Goal: Transaction & Acquisition: Purchase product/service

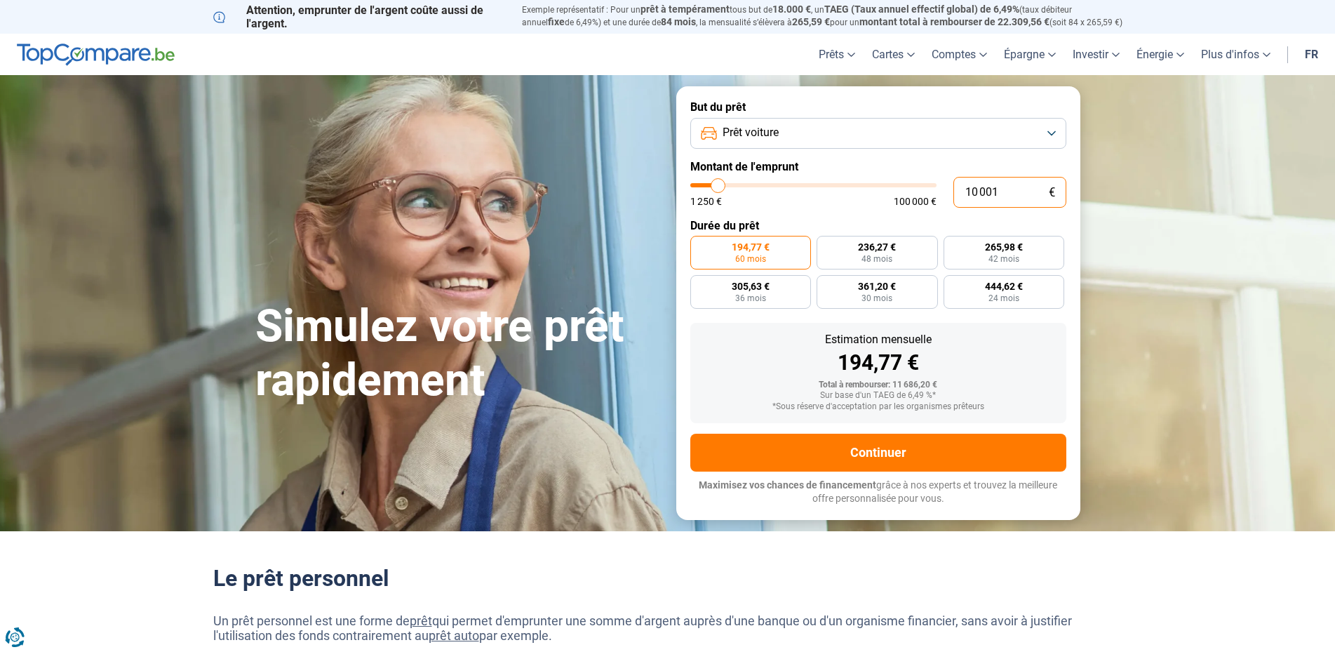
drag, startPoint x: 1029, startPoint y: 196, endPoint x: 917, endPoint y: 191, distance: 111.6
click at [953, 191] on input "10 001" at bounding box center [1009, 192] width 113 height 31
type input "7"
type input "1250"
type input "70"
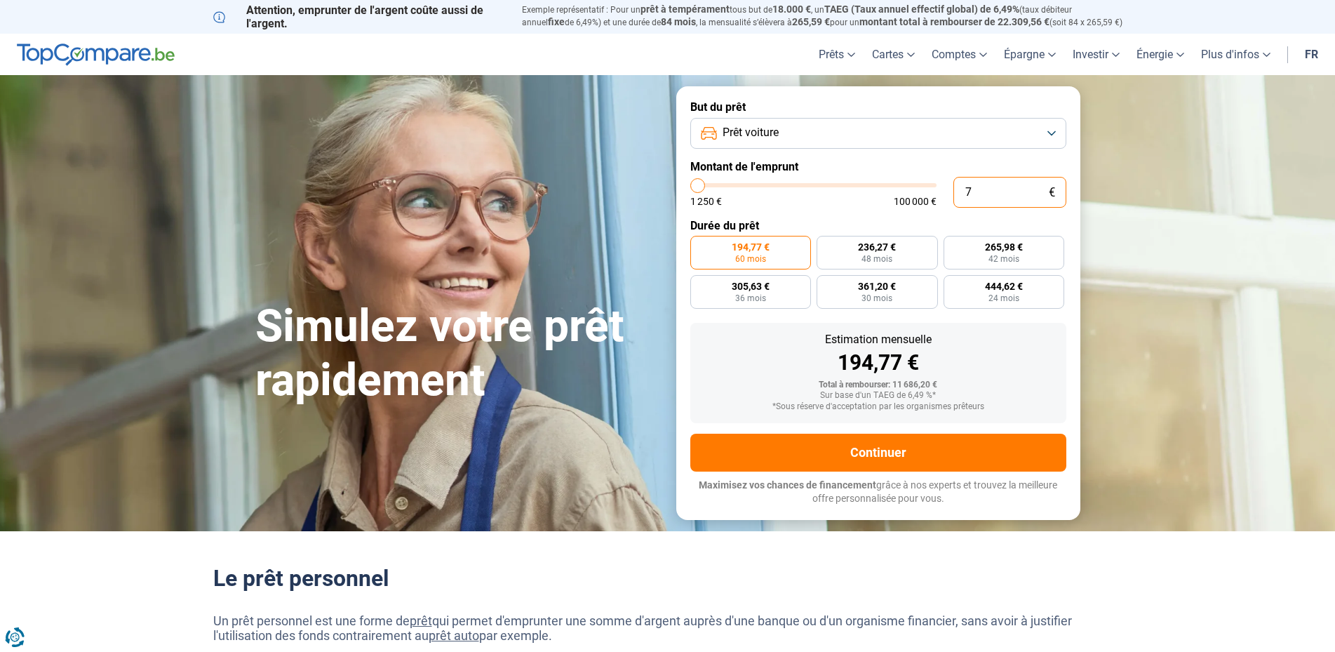
type input "1250"
type input "700"
type input "1250"
type input "7 000"
type input "7000"
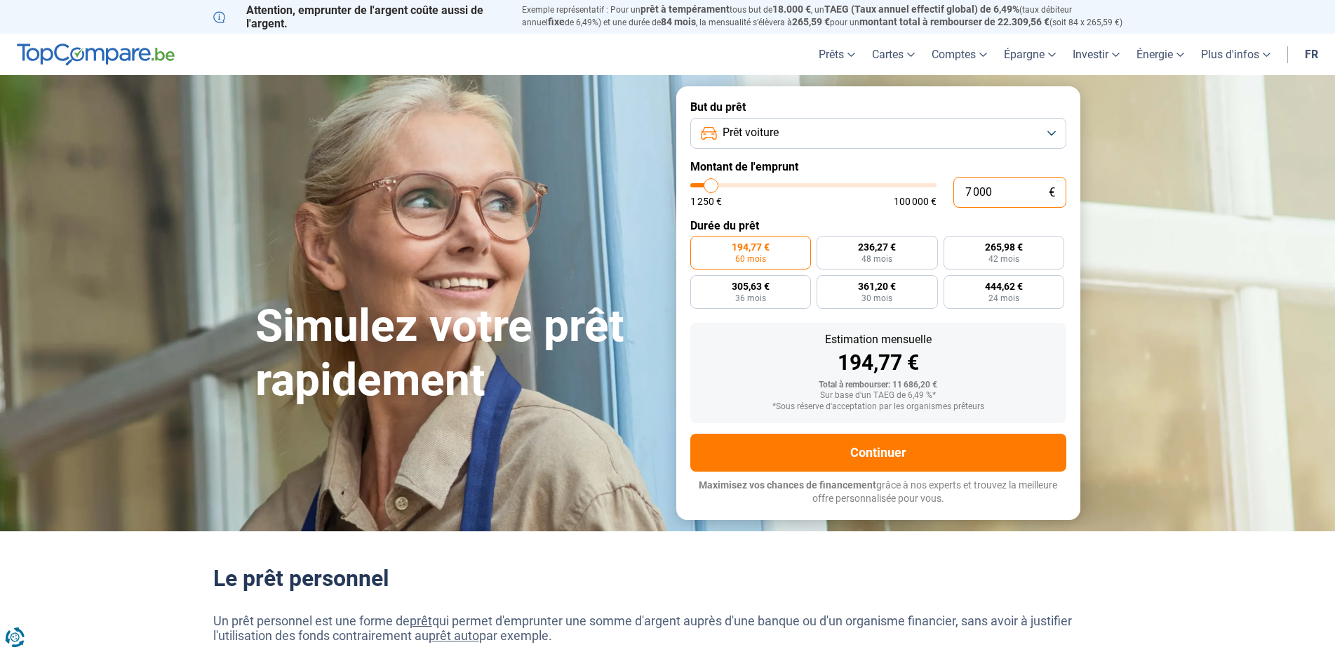
radio input "true"
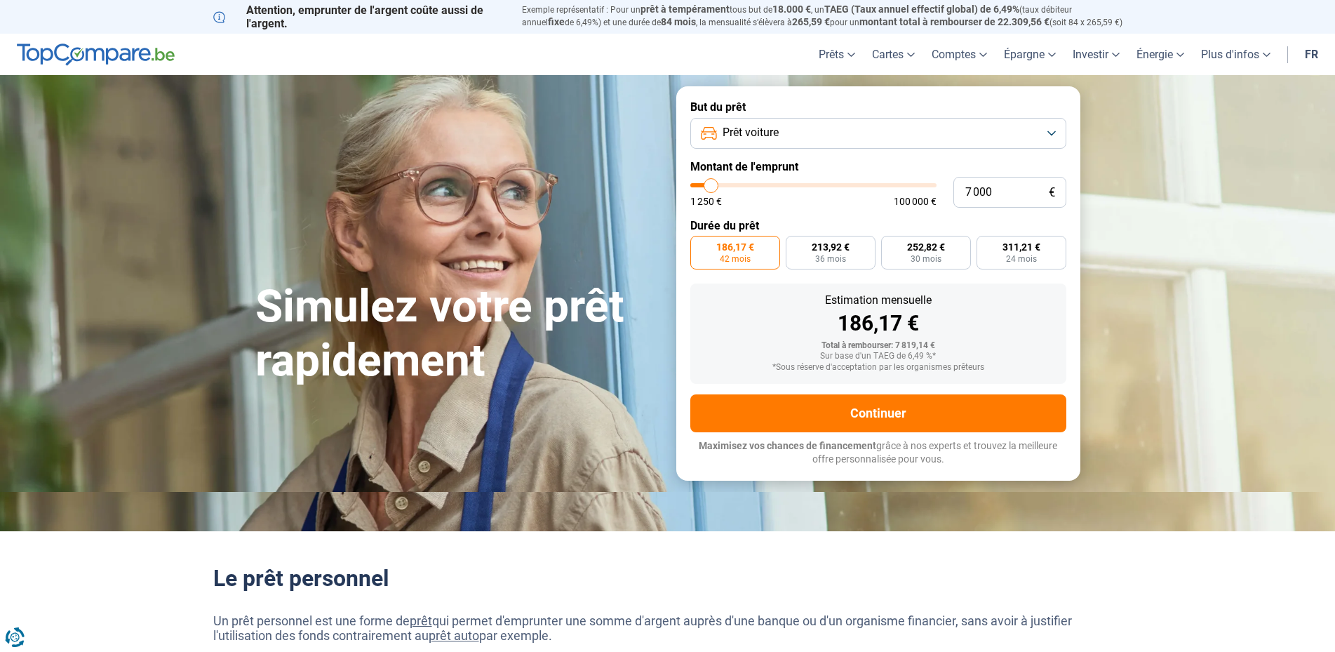
click at [813, 213] on form "But du prêt Prêt voiture Montant de l'emprunt 7 000 € 1 250 € 100 000 € Durée d…" at bounding box center [878, 282] width 404 height 393
click at [996, 189] on input "7 000" at bounding box center [1009, 192] width 113 height 31
type input "700"
type input "1250"
type input "7 001"
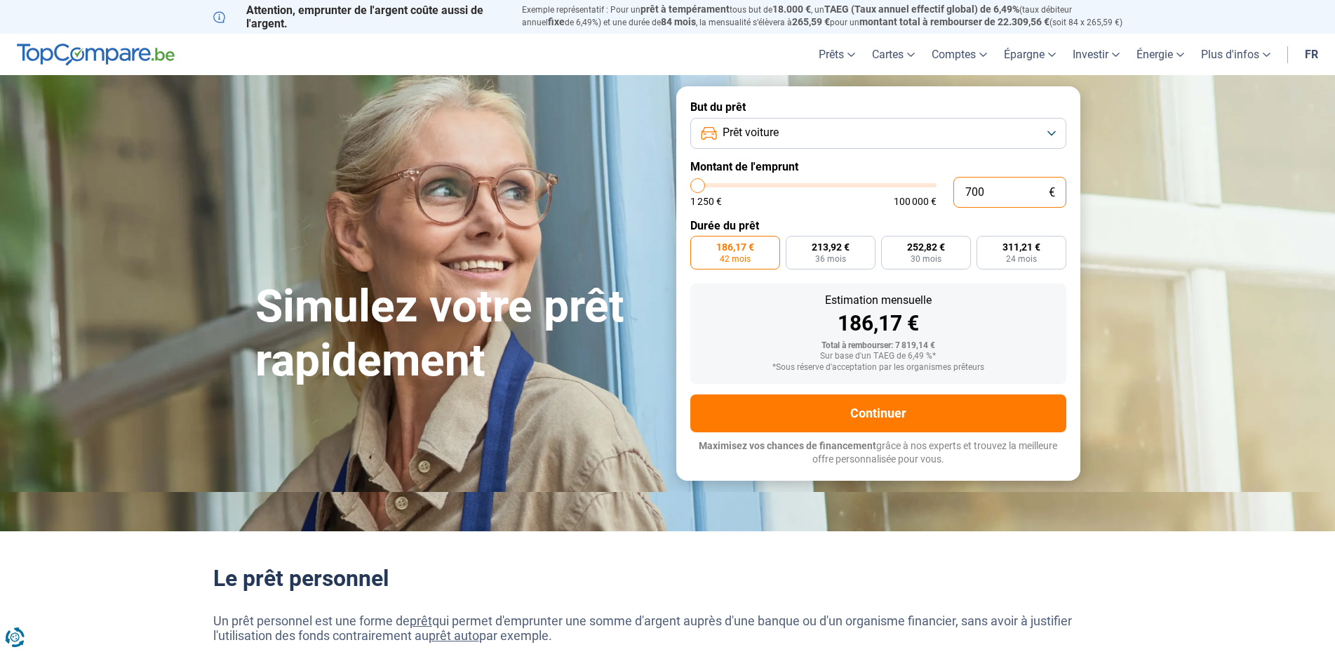
type input "7000"
type input "7 001"
type input "7000"
click at [818, 222] on label "Durée du prêt" at bounding box center [878, 225] width 376 height 13
click at [1029, 188] on input "7 001" at bounding box center [1009, 192] width 113 height 31
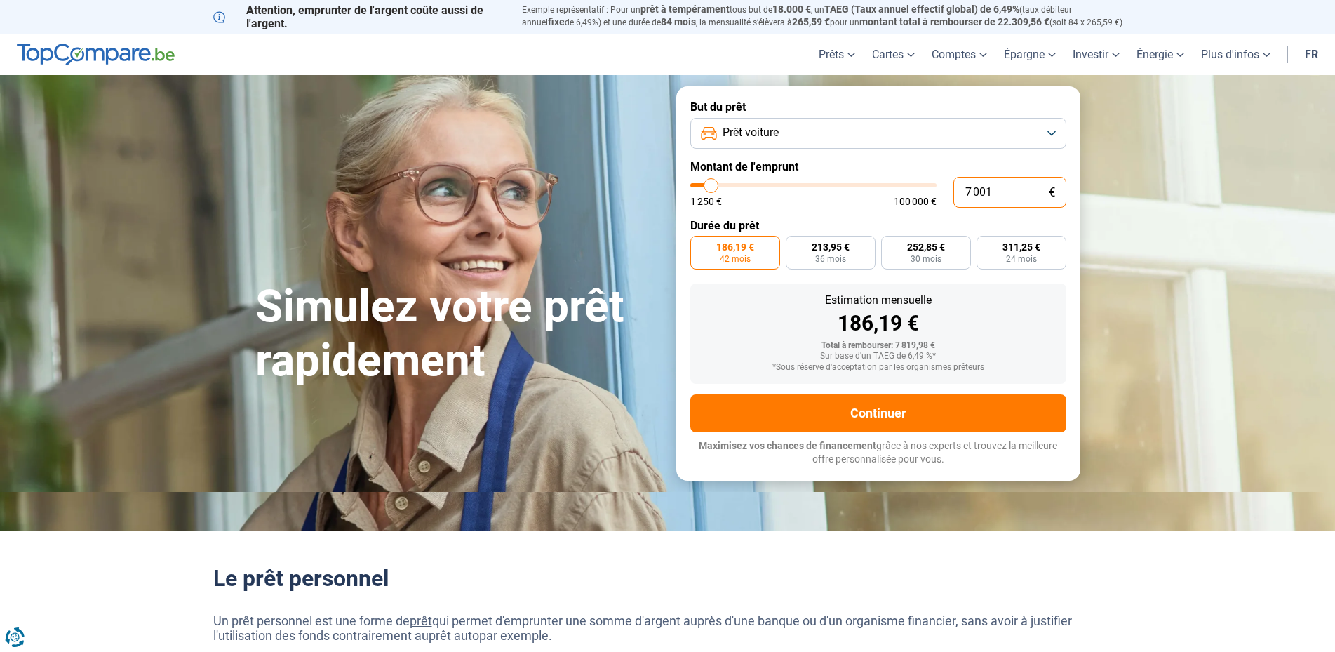
type input "700"
type input "1250"
type input "7 000"
type input "7000"
type input "7 000"
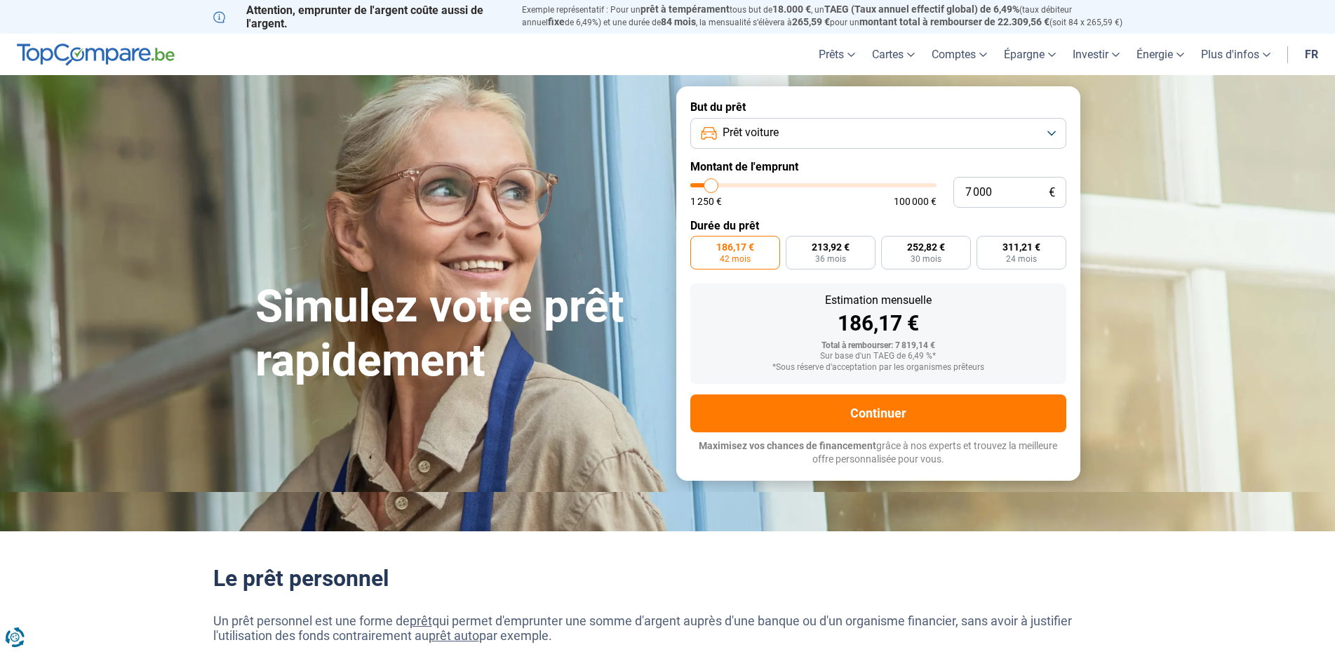
click at [831, 205] on div "1 250 € 100 000 €" at bounding box center [813, 201] width 246 height 10
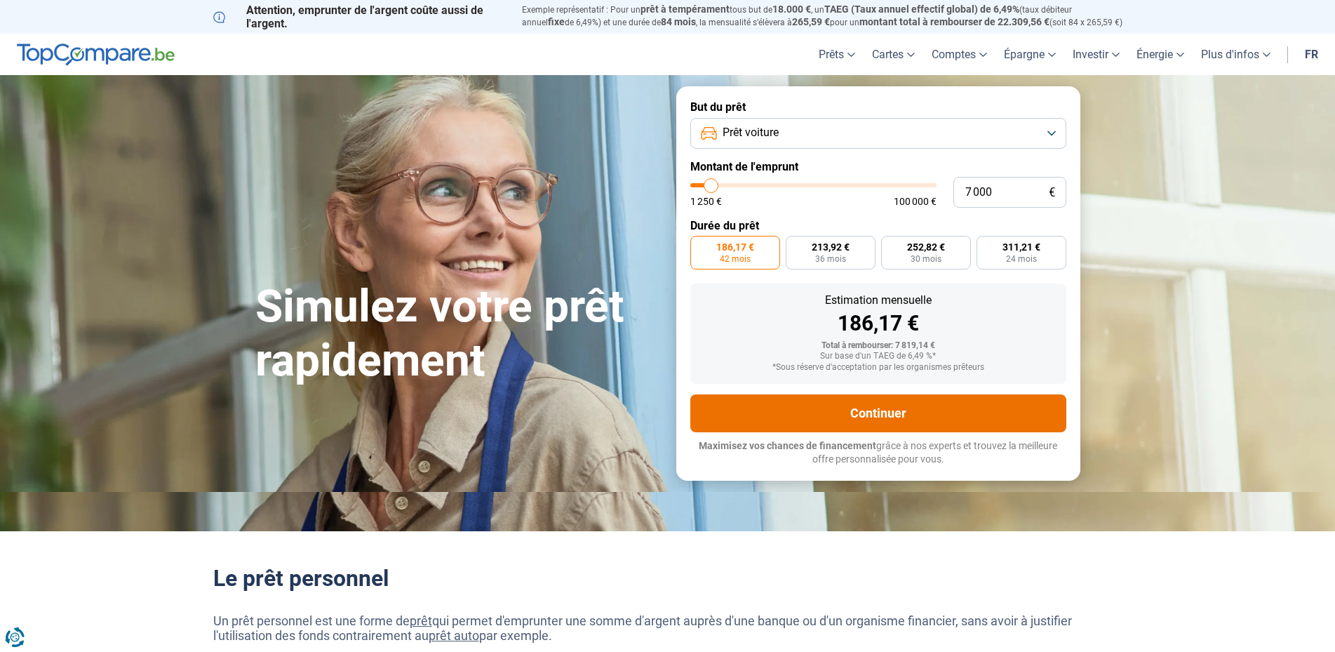
click at [885, 411] on button "Continuer" at bounding box center [878, 413] width 376 height 38
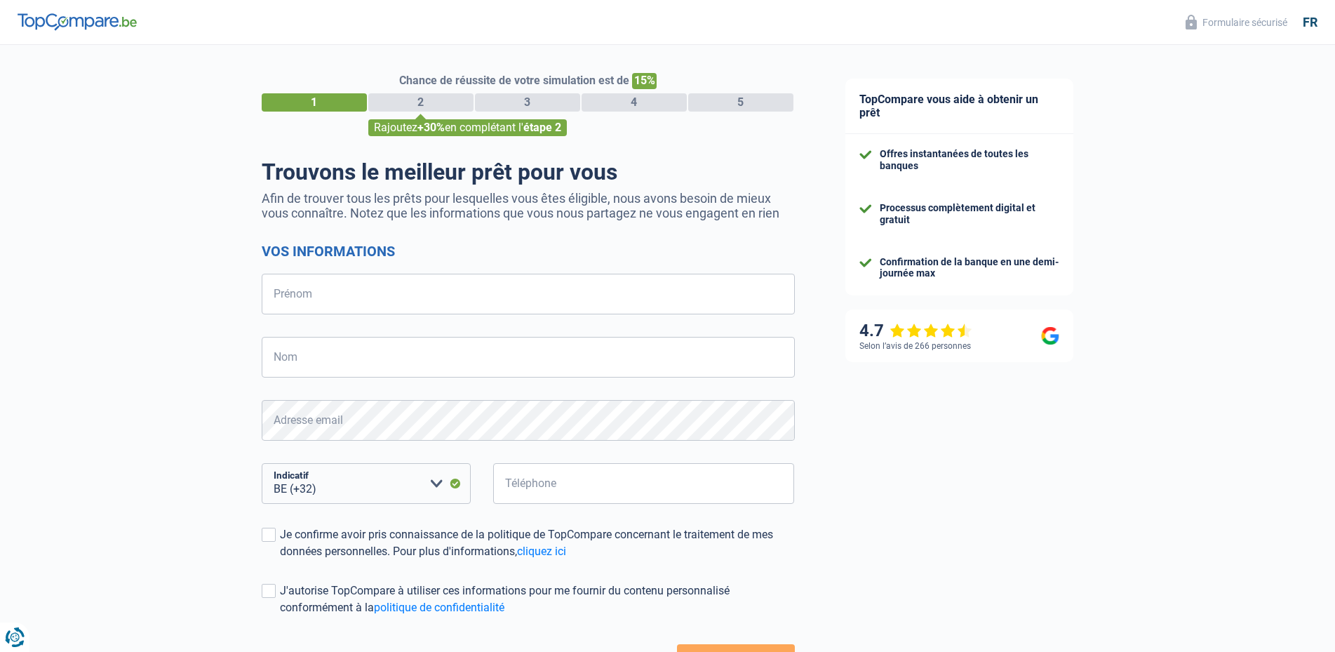
select select "32"
click at [337, 292] on input "Prénom" at bounding box center [528, 294] width 533 height 41
type input "marie helene"
click at [297, 368] on input "Nom" at bounding box center [528, 357] width 533 height 41
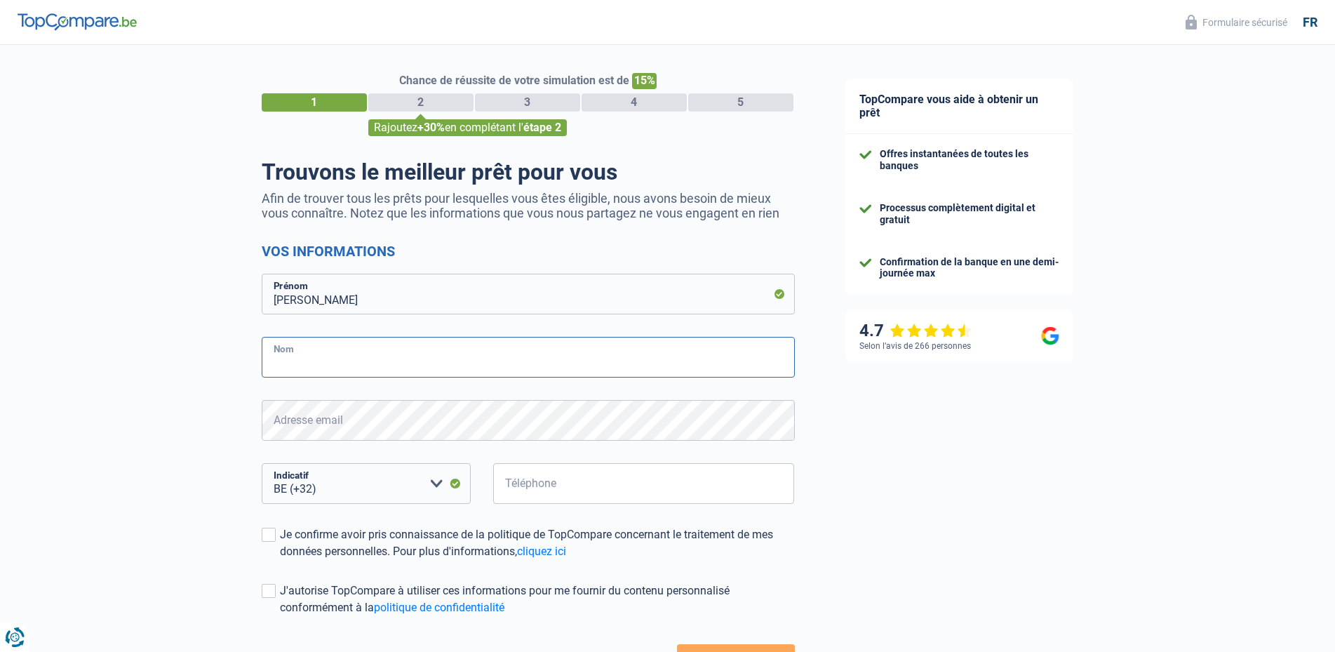
click at [297, 369] on input "Nom" at bounding box center [528, 357] width 533 height 41
type input "piette"
click at [537, 485] on input "Téléphone" at bounding box center [644, 483] width 302 height 41
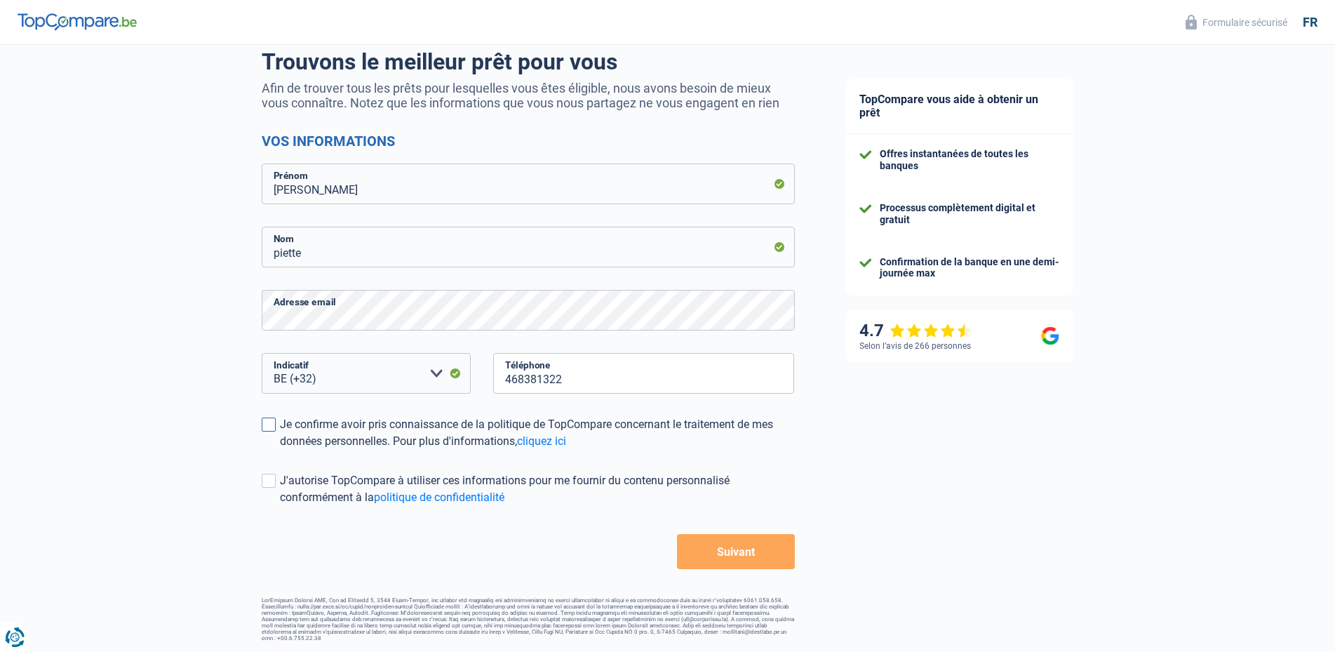
click at [271, 420] on span at bounding box center [269, 424] width 14 height 14
click at [280, 450] on input "Je confirme avoir pris connaissance de la politique de TopCompare concernant le…" at bounding box center [280, 450] width 0 height 0
click at [274, 481] on span at bounding box center [269, 480] width 14 height 14
click at [280, 506] on input "J'autorise TopCompare à utiliser ces informations pour me fournir du contenu pe…" at bounding box center [280, 506] width 0 height 0
click at [597, 384] on input "468381322" at bounding box center [644, 373] width 302 height 41
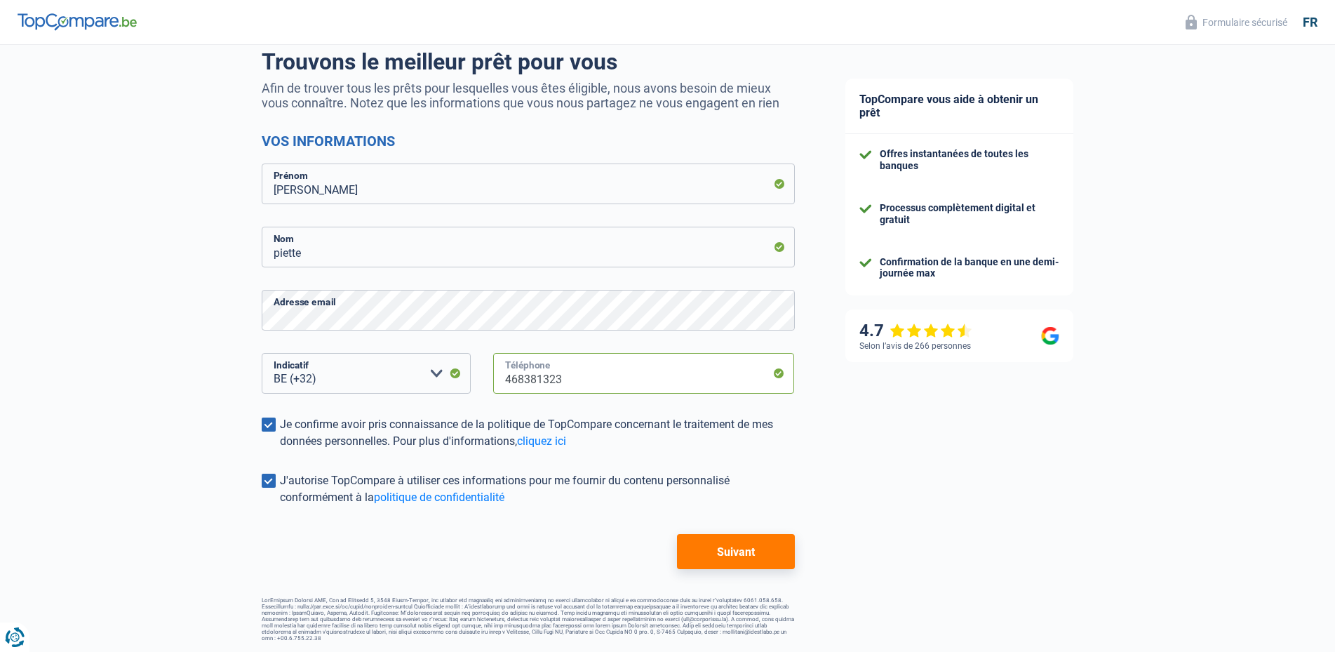
type input "468381323"
click at [703, 541] on button "Suivant" at bounding box center [735, 551] width 117 height 35
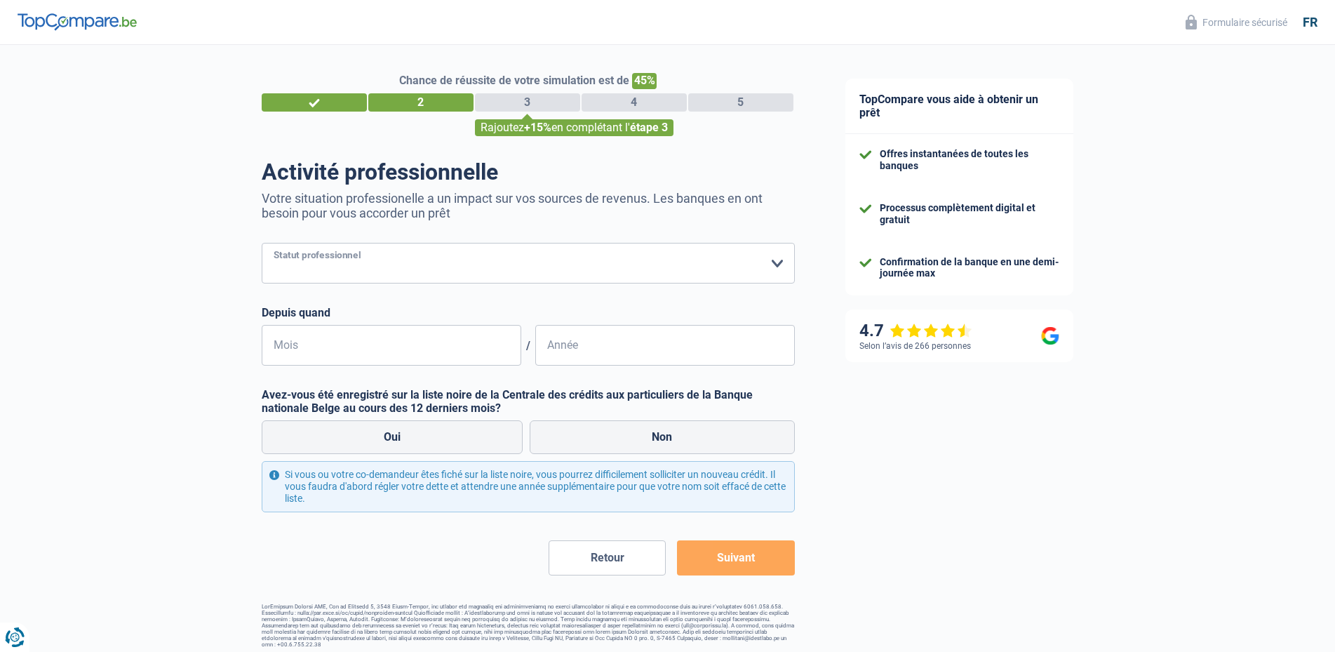
click at [262, 243] on select "Ouvrier Employé privé Employé public Invalide Indépendant Pensionné Chômeur Mut…" at bounding box center [528, 263] width 533 height 41
select select "retired"
click option "Pensionné" at bounding box center [0, 0] width 0 height 0
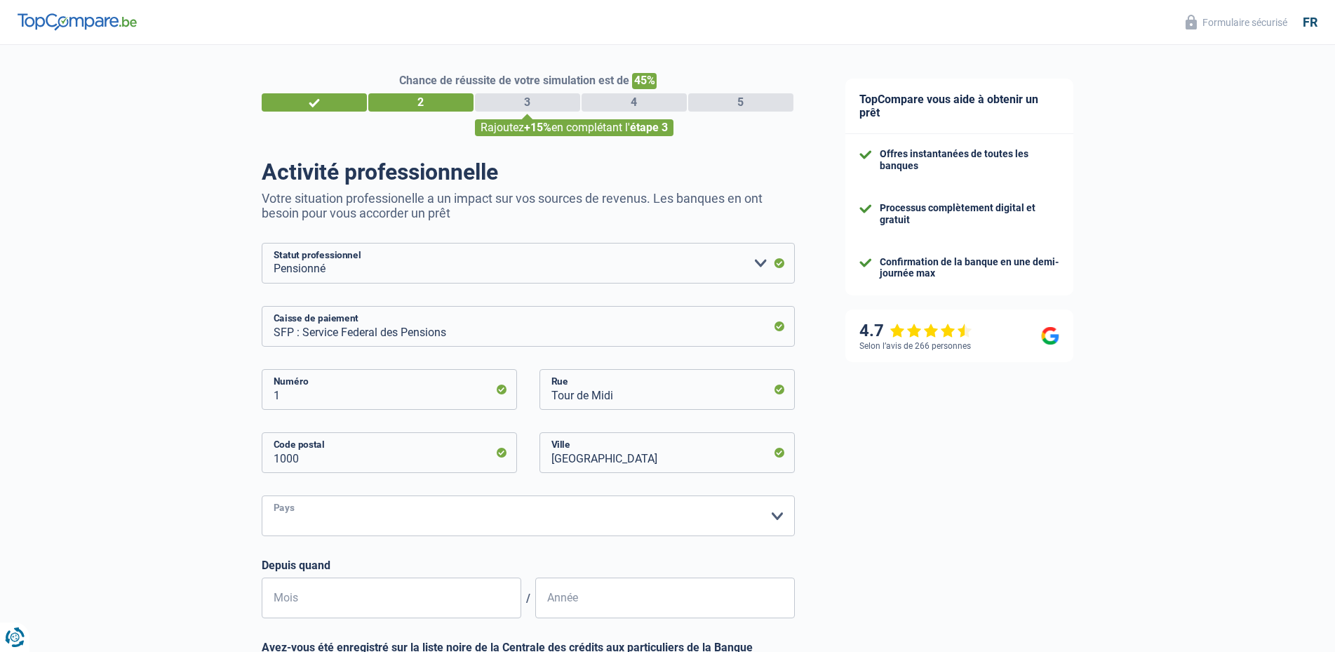
select select "BE"
click option "Belgique" at bounding box center [0, 0] width 0 height 0
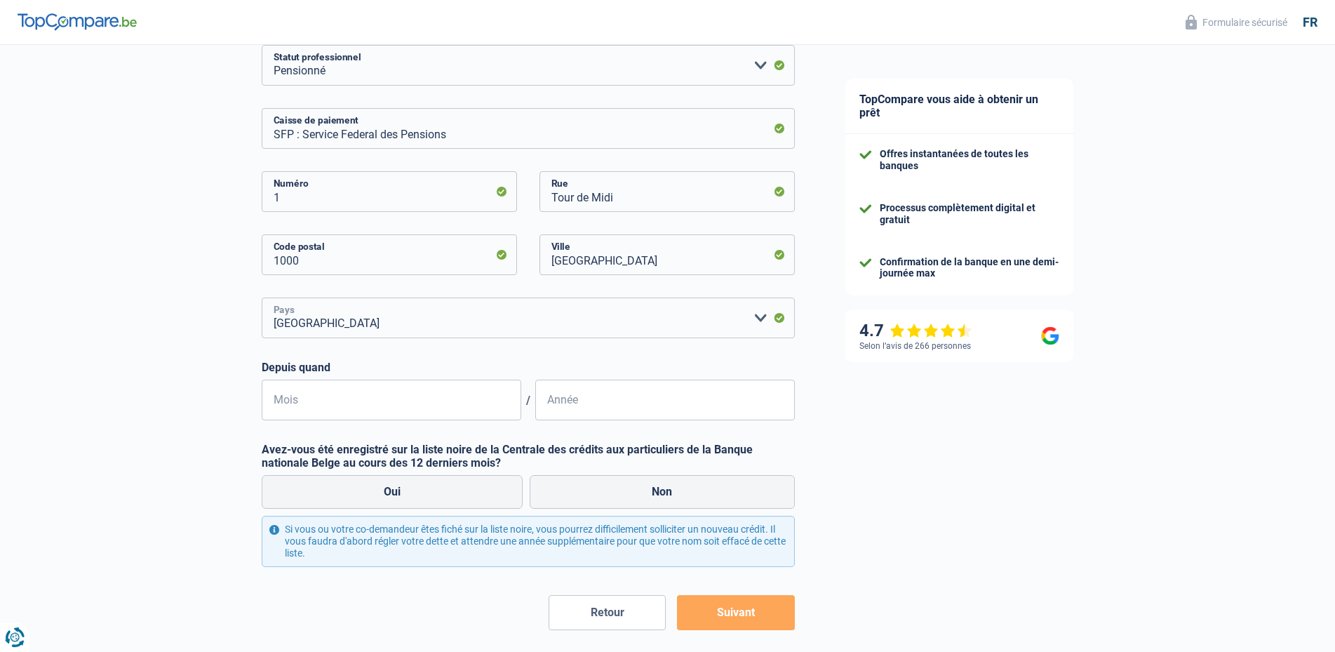
scroll to position [215, 0]
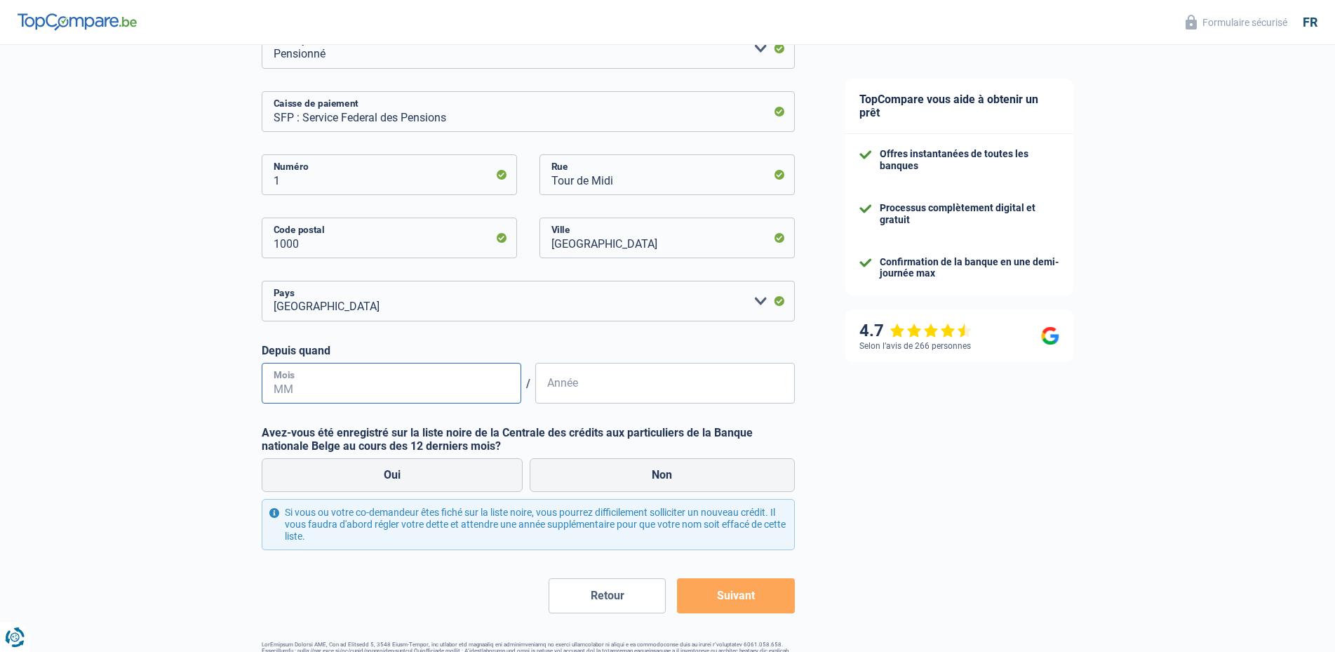
click at [333, 393] on input "Mois" at bounding box center [391, 383] width 259 height 41
type input "01"
click at [642, 393] on input "Année" at bounding box center [664, 383] width 259 height 41
type input "2022"
click at [629, 475] on label "Non" at bounding box center [662, 475] width 265 height 34
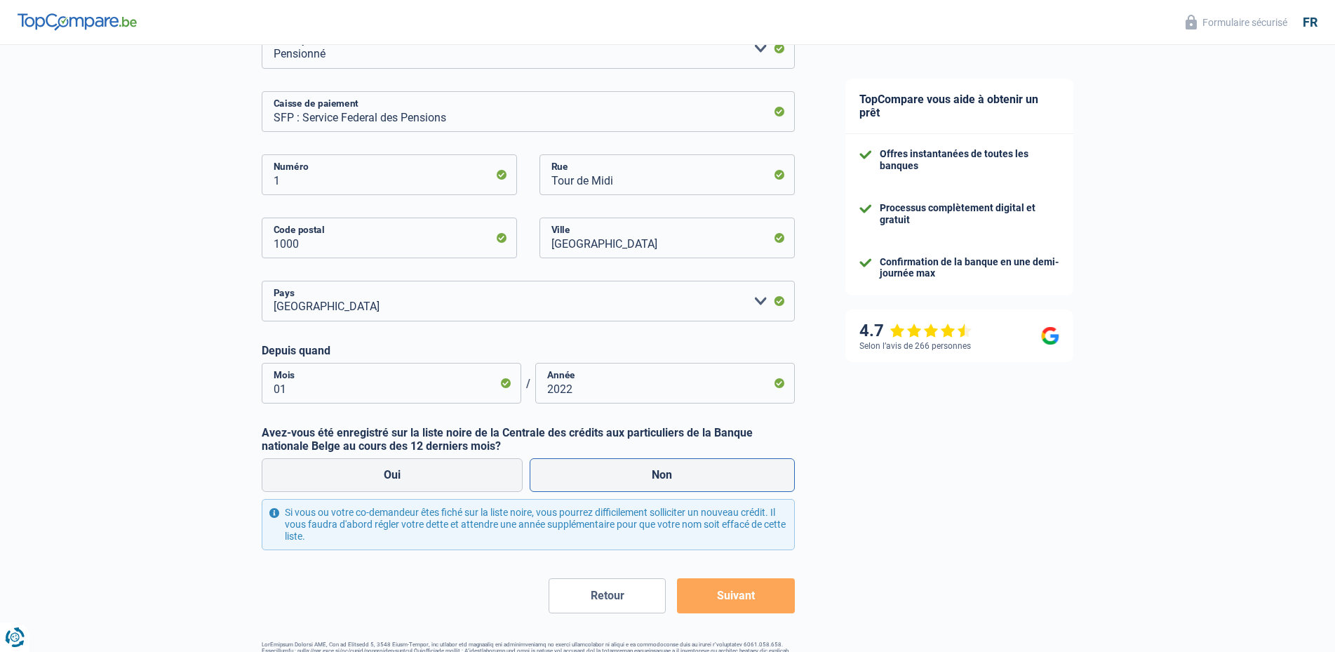
click at [629, 475] on input "Non" at bounding box center [662, 475] width 265 height 34
radio input "true"
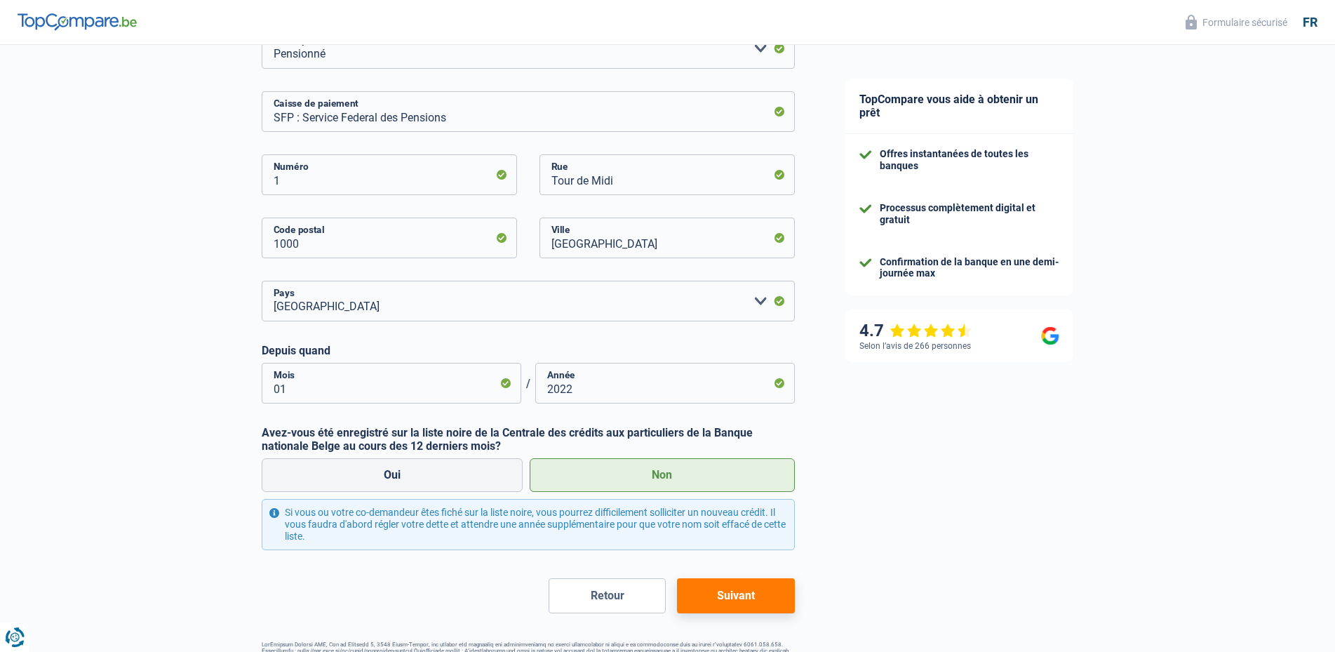
click at [743, 588] on button "Suivant" at bounding box center [735, 595] width 117 height 35
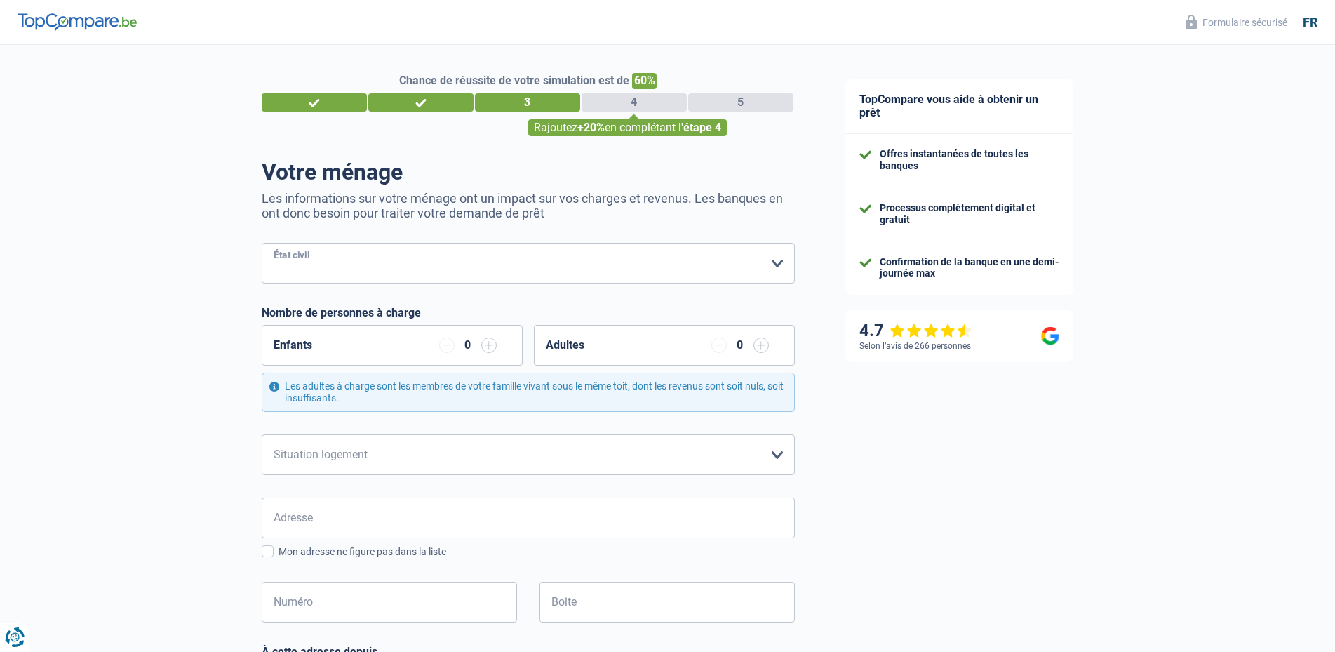
select select "divorced"
click option "Divorcé(e)" at bounding box center [0, 0] width 0 height 0
click at [262, 434] on select "Locataire Propriétaire avec prêt hypothécaire Propriétaire sans prêt hypothécai…" at bounding box center [528, 454] width 533 height 41
select select "liveWithParents"
click option "Logé(e) par la famille" at bounding box center [0, 0] width 0 height 0
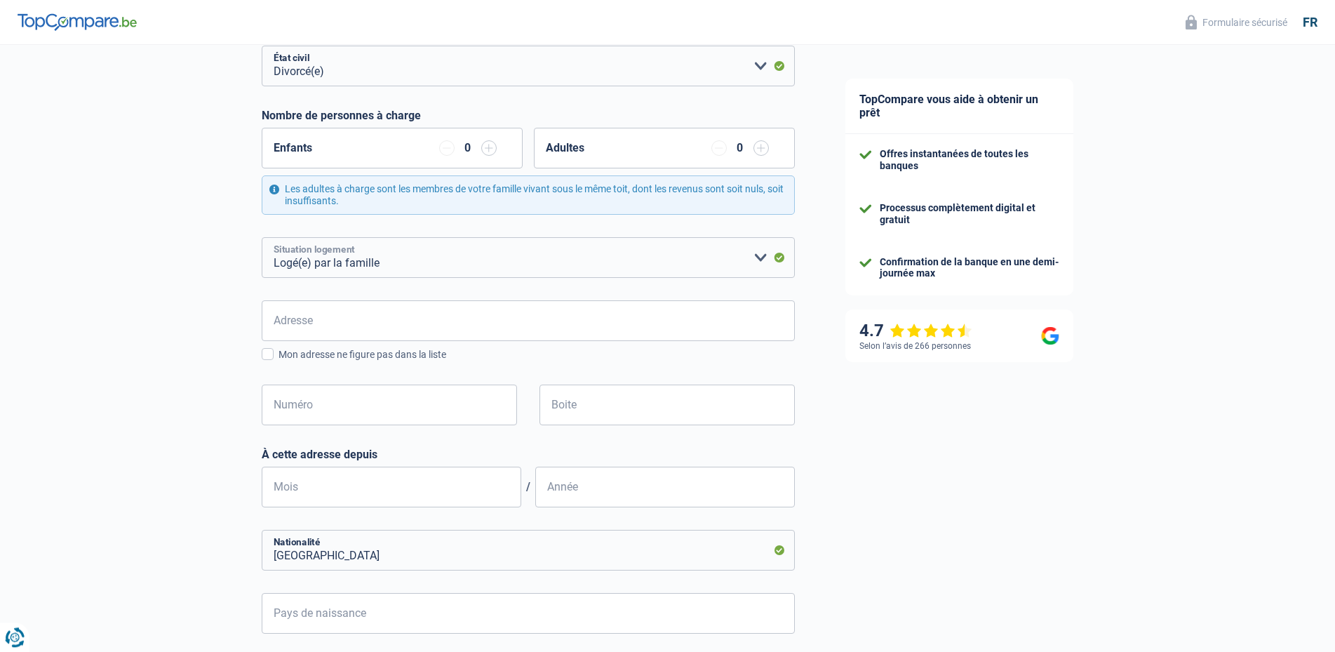
scroll to position [215, 0]
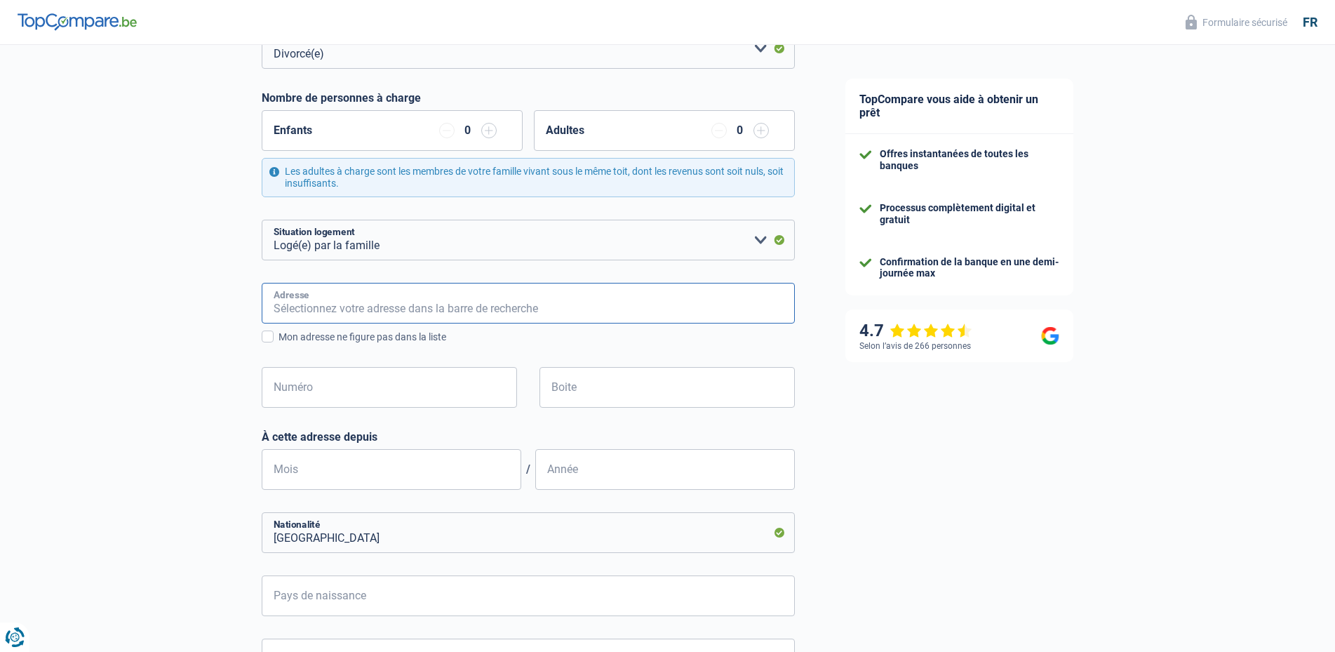
click at [320, 306] on input "Adresse" at bounding box center [528, 303] width 533 height 41
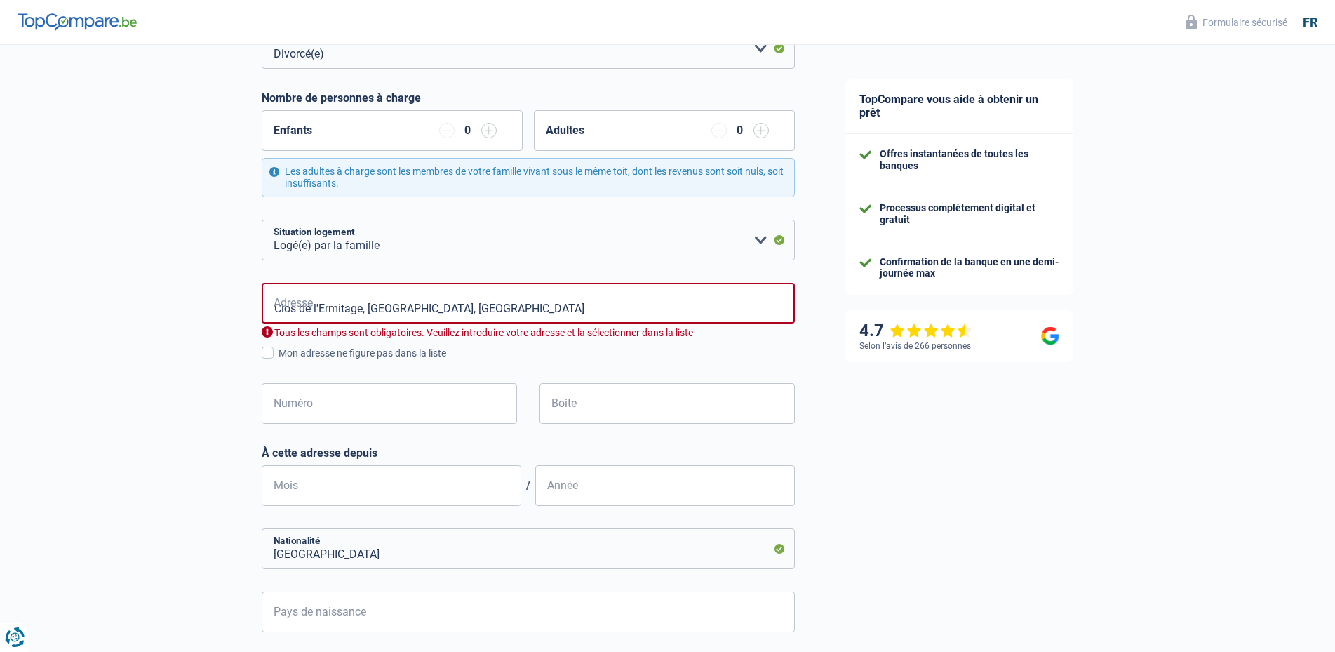
type input "Clos de l'Ermitage, 5590, Ciney, BE"
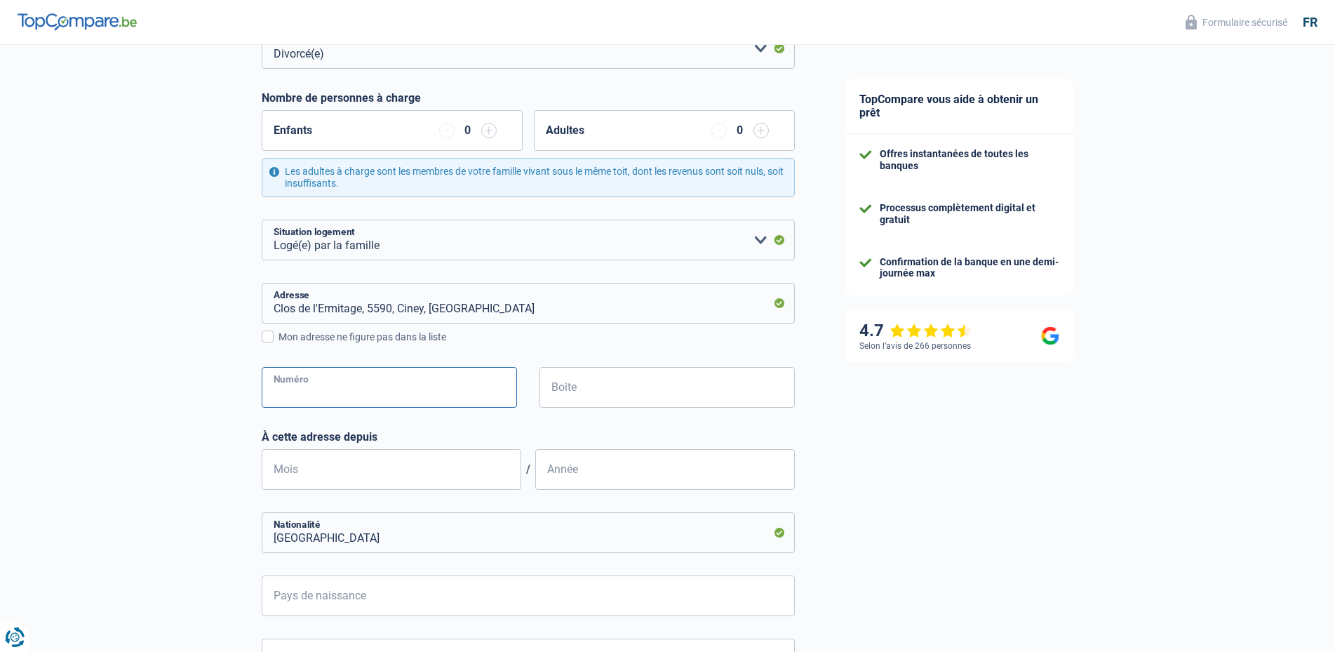
click at [313, 378] on input "Numéro" at bounding box center [389, 387] width 255 height 41
type input "1"
click at [557, 399] on input "Boite" at bounding box center [666, 387] width 255 height 41
type input "A7"
click at [349, 480] on input "Mois" at bounding box center [391, 469] width 259 height 41
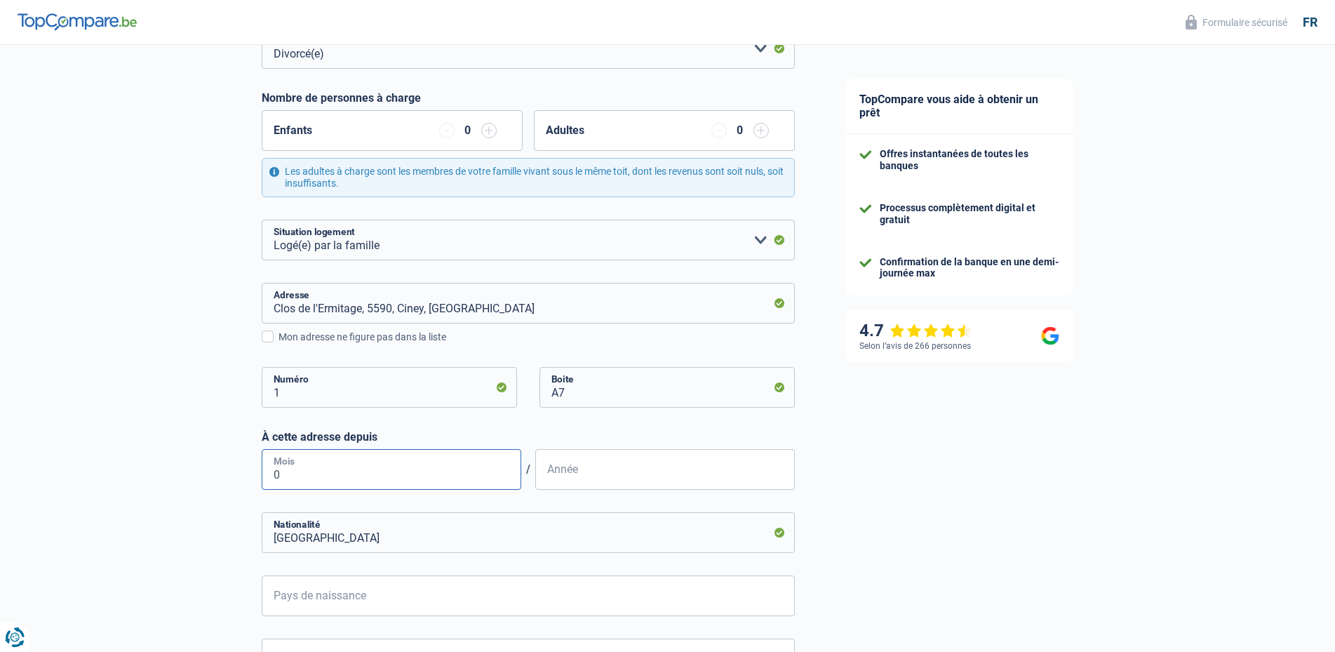
type input "03"
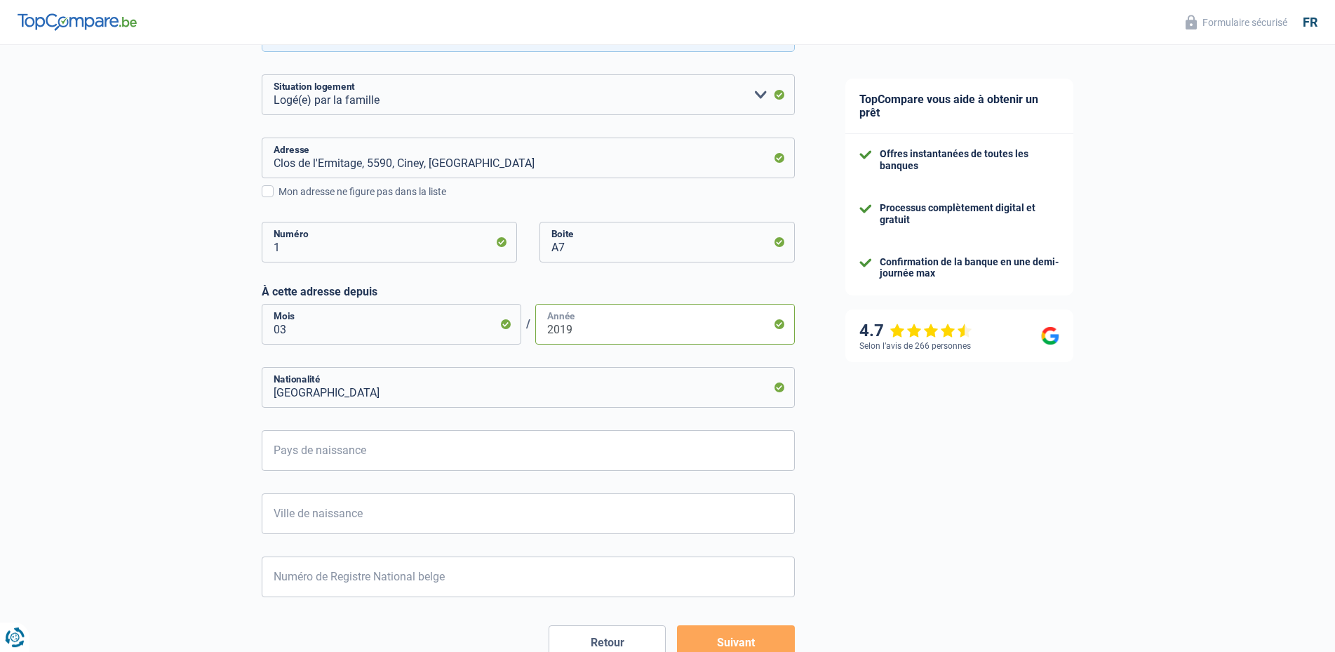
scroll to position [429, 0]
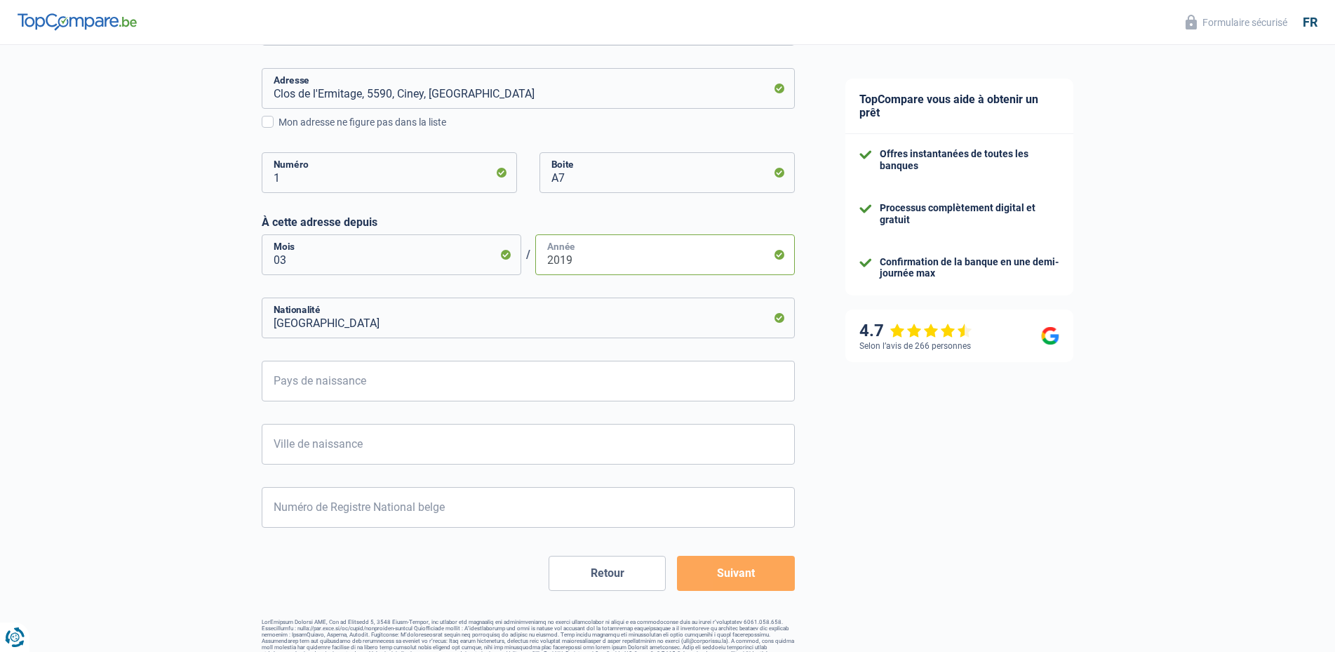
type input "2019"
click at [318, 382] on input "Pays de naissance" at bounding box center [528, 380] width 533 height 41
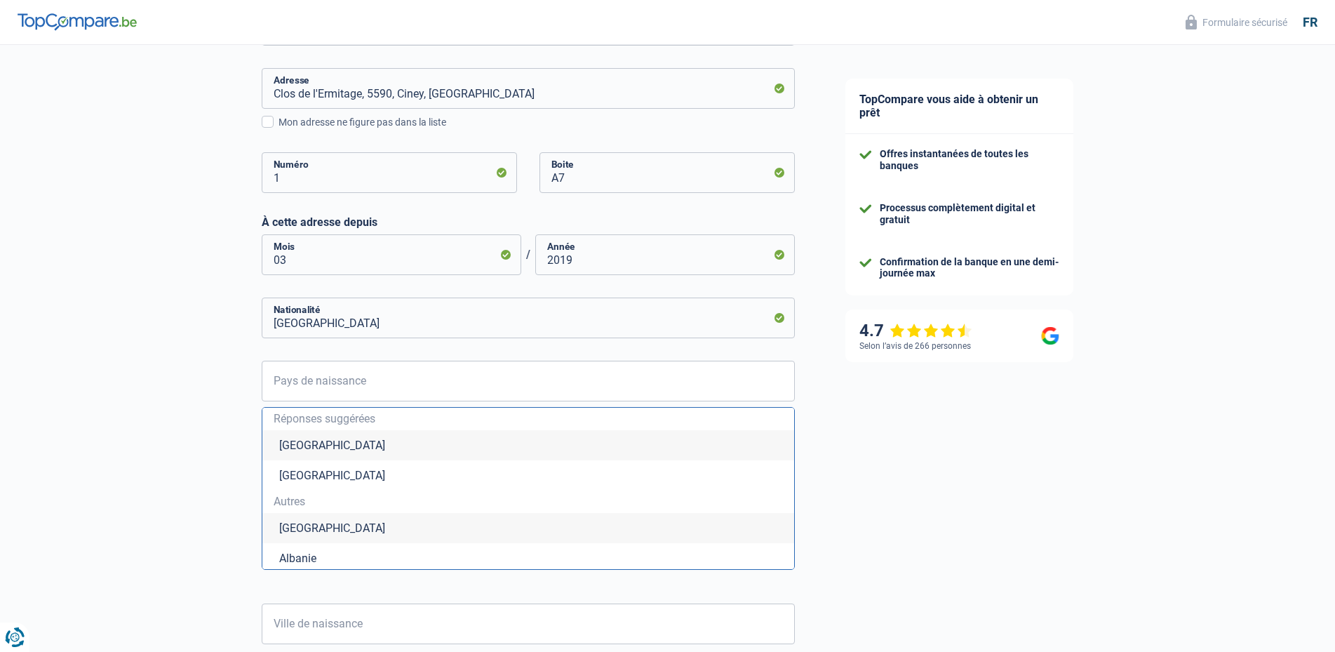
click at [305, 452] on li "Belgique" at bounding box center [528, 445] width 532 height 30
type input "Belgique"
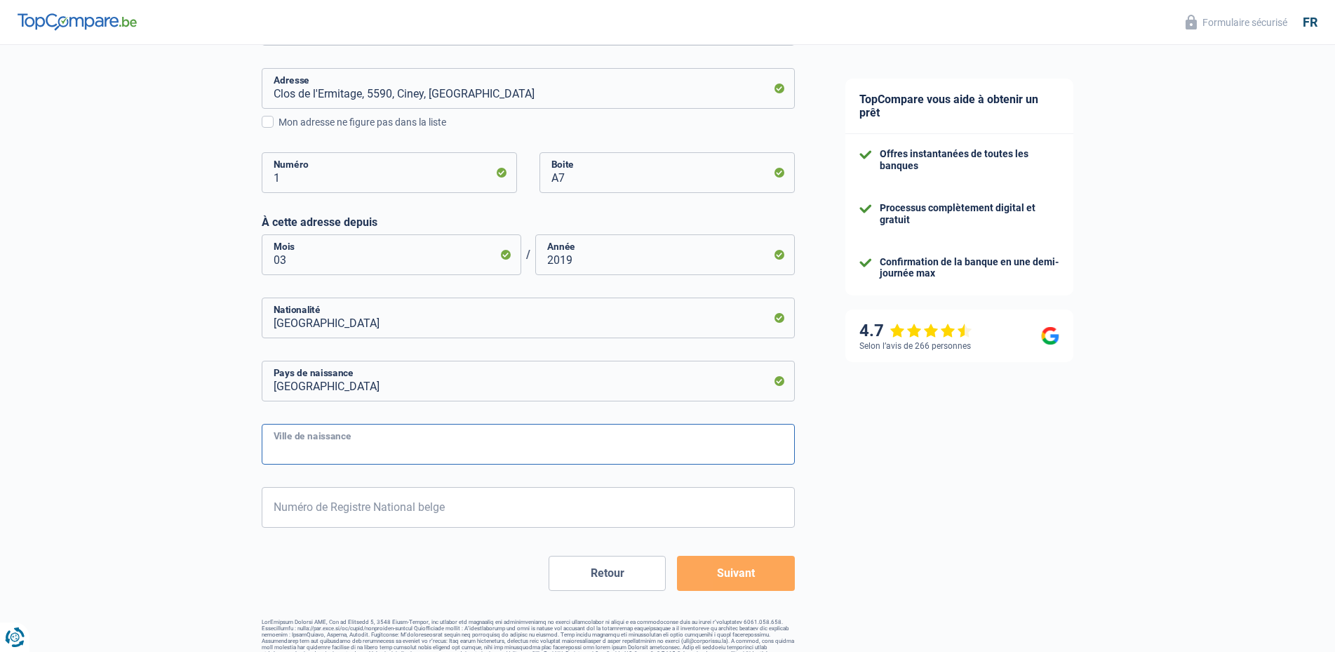
click at [311, 450] on input "Ville de naissance" at bounding box center [528, 444] width 533 height 41
type input "namur"
click at [327, 508] on input "Numéro de Registre National belge" at bounding box center [528, 507] width 533 height 41
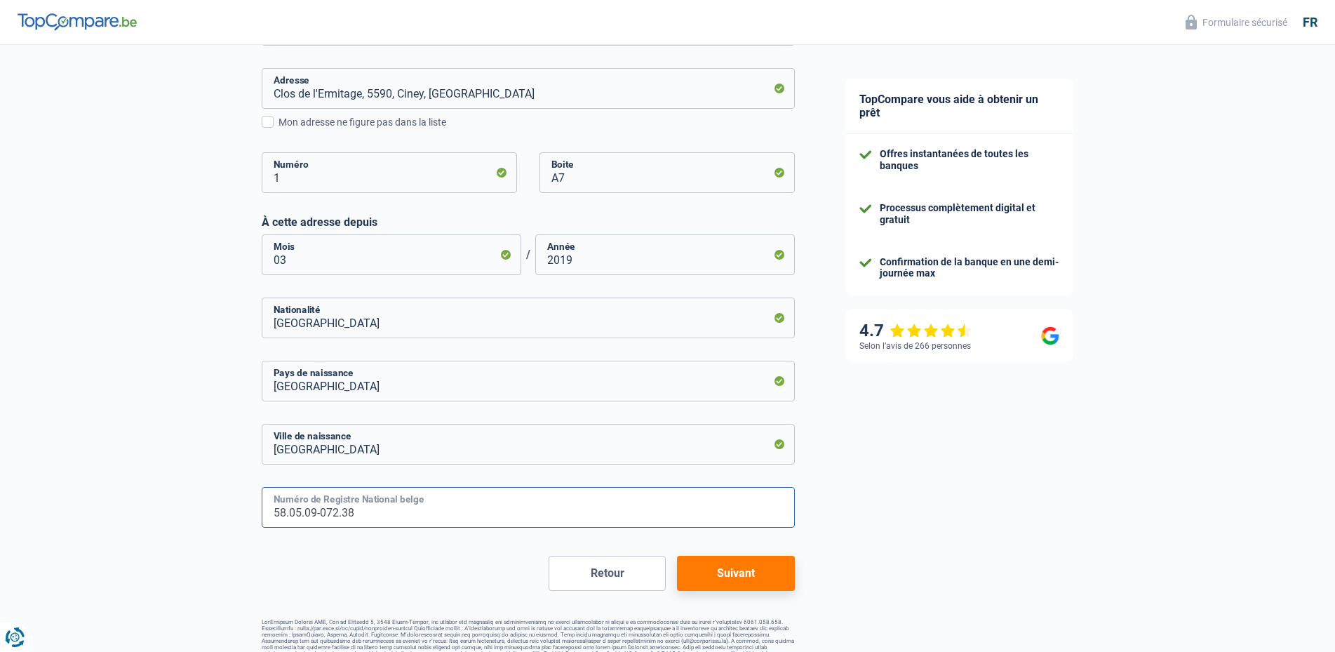
type input "58.05.09-072.38"
click at [723, 579] on button "Suivant" at bounding box center [735, 572] width 117 height 35
select select "pension"
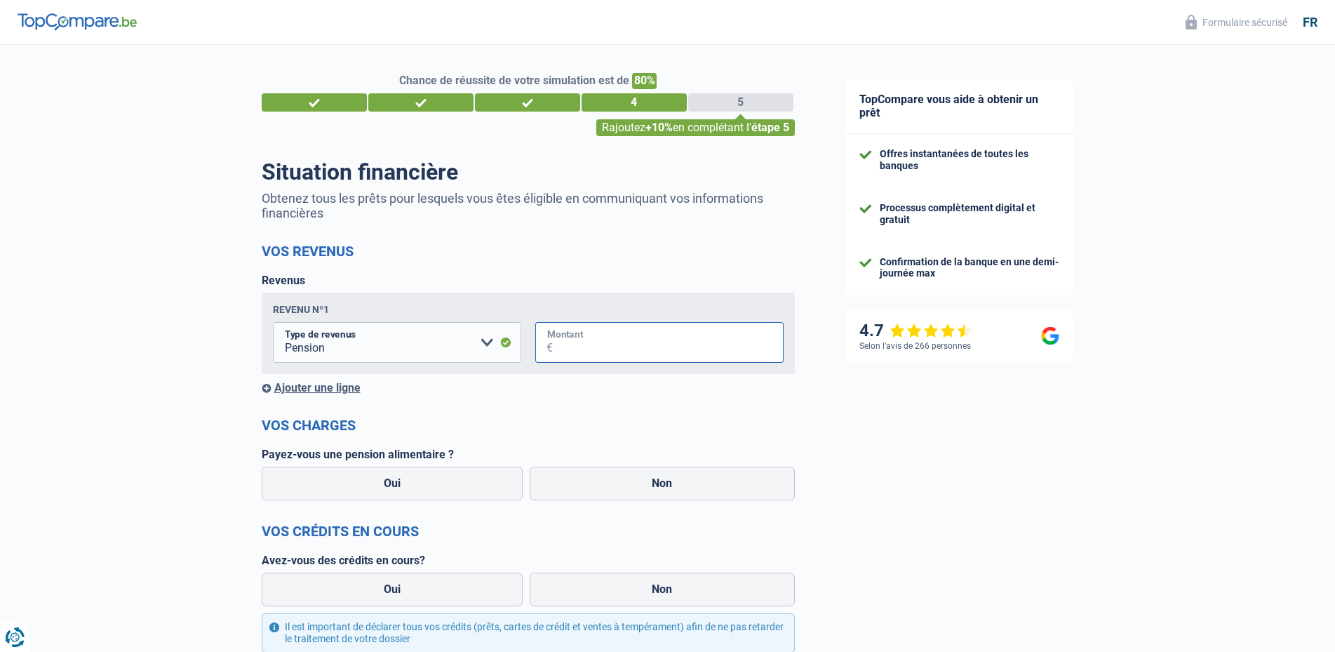
click at [563, 348] on input "Montant" at bounding box center [668, 342] width 231 height 41
type input "1.740"
click at [302, 390] on div "Ajouter une ligne" at bounding box center [528, 387] width 533 height 13
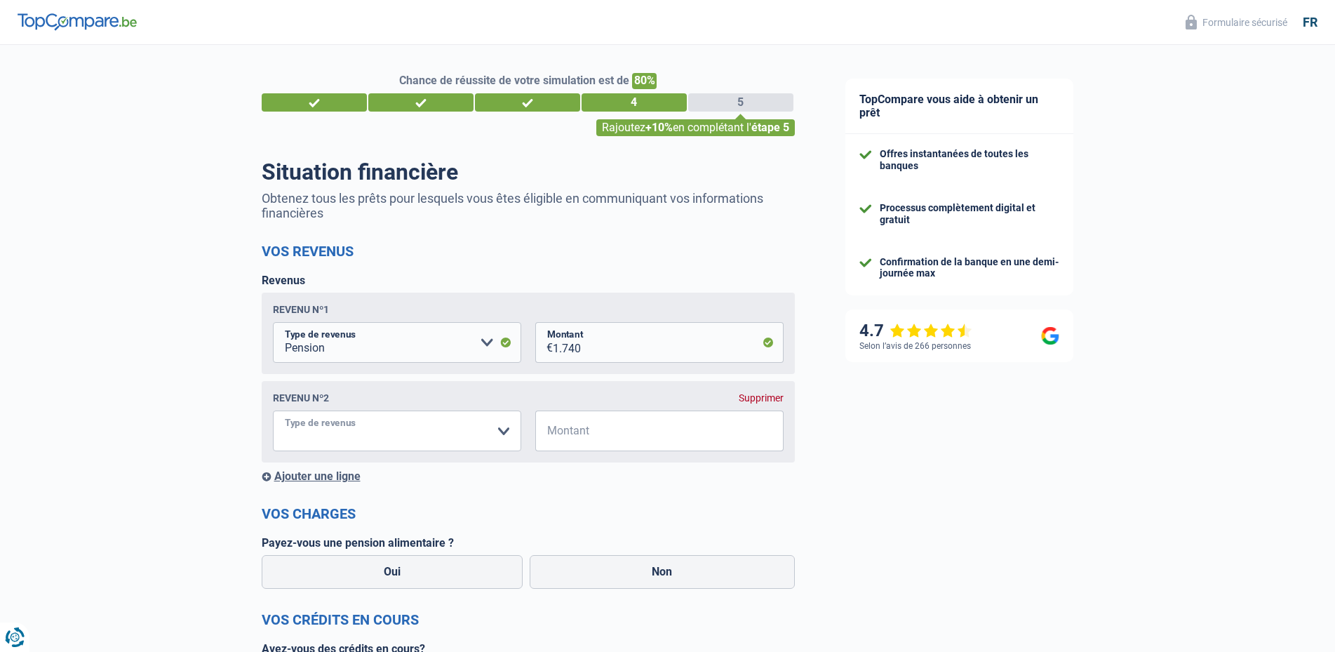
select select "pension"
click option "Pension" at bounding box center [0, 0] width 0 height 0
click at [584, 431] on input "Montant" at bounding box center [668, 430] width 231 height 41
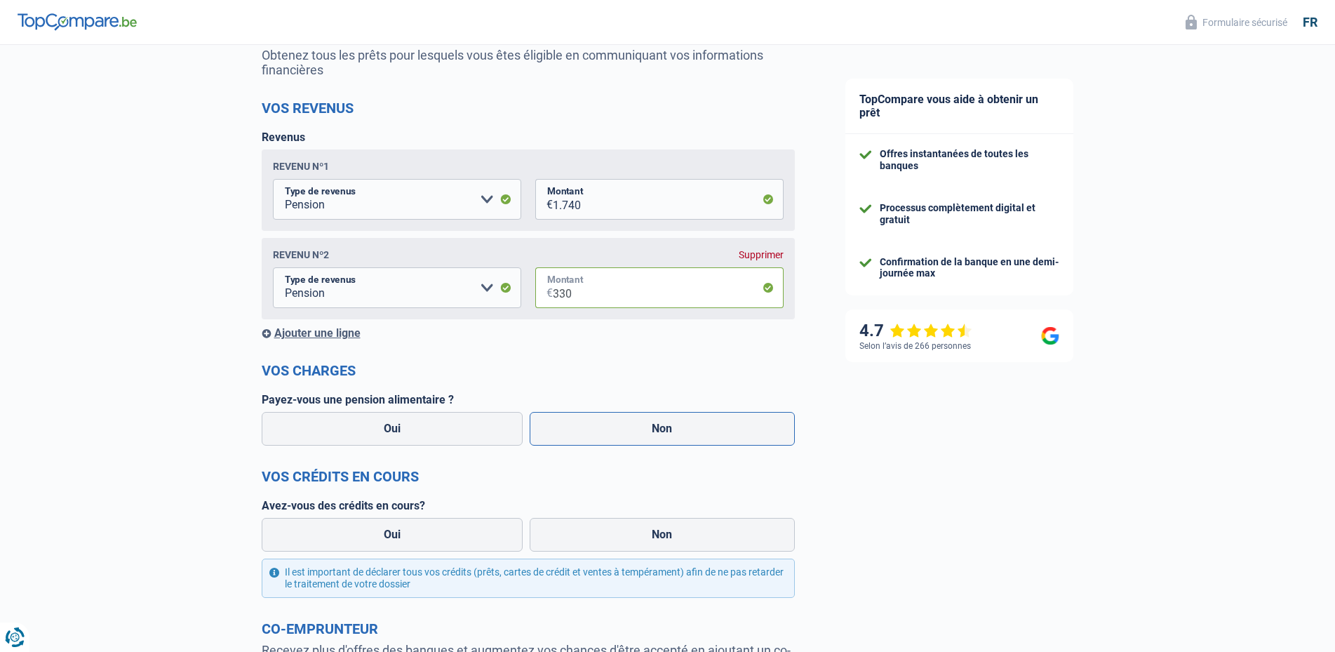
type input "330"
click at [633, 429] on label "Non" at bounding box center [662, 429] width 265 height 34
click at [633, 429] on input "Non" at bounding box center [662, 429] width 265 height 34
radio input "true"
click at [430, 532] on label "Oui" at bounding box center [393, 535] width 262 height 34
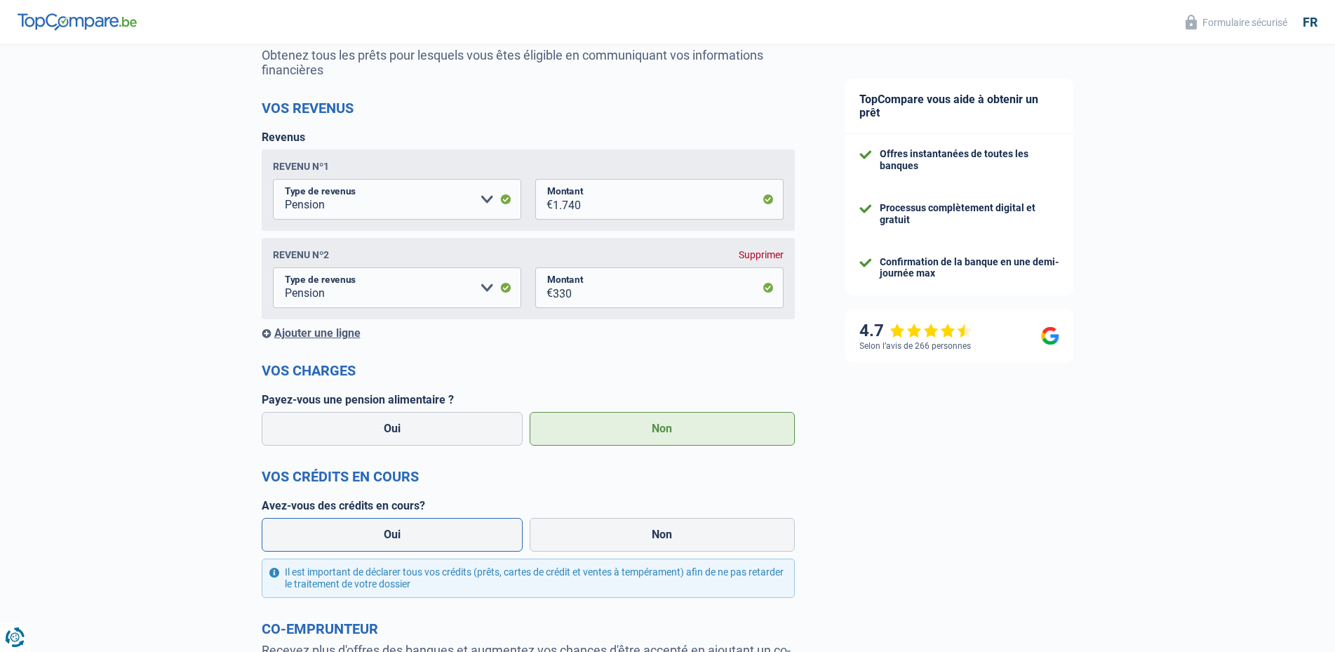
click at [430, 532] on input "Oui" at bounding box center [393, 535] width 262 height 34
radio input "true"
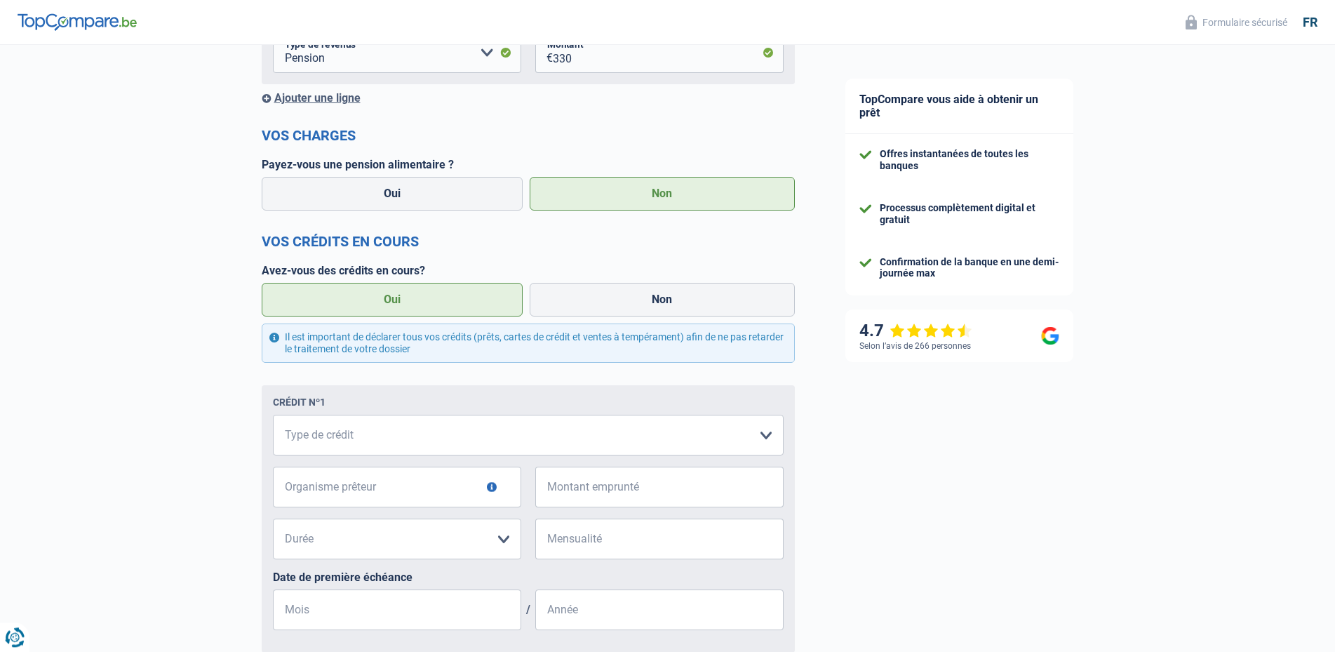
scroll to position [429, 0]
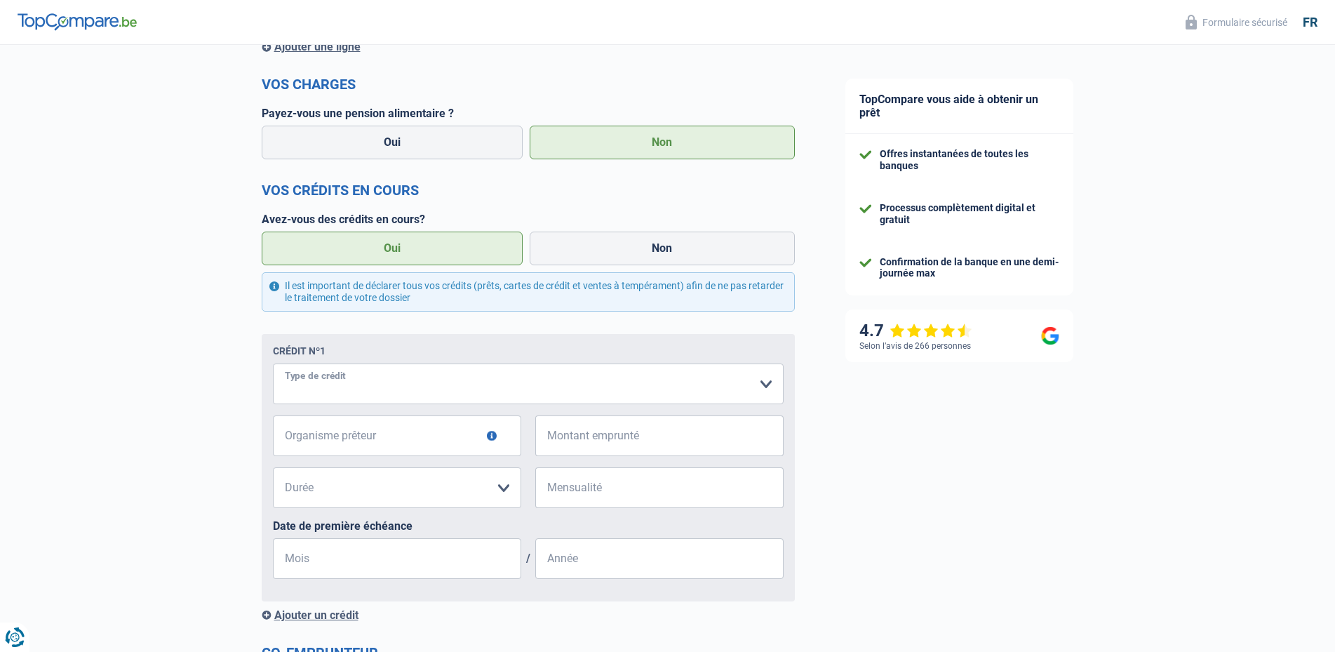
click option "Vente à tempérament" at bounding box center [0, 0] width 0 height 0
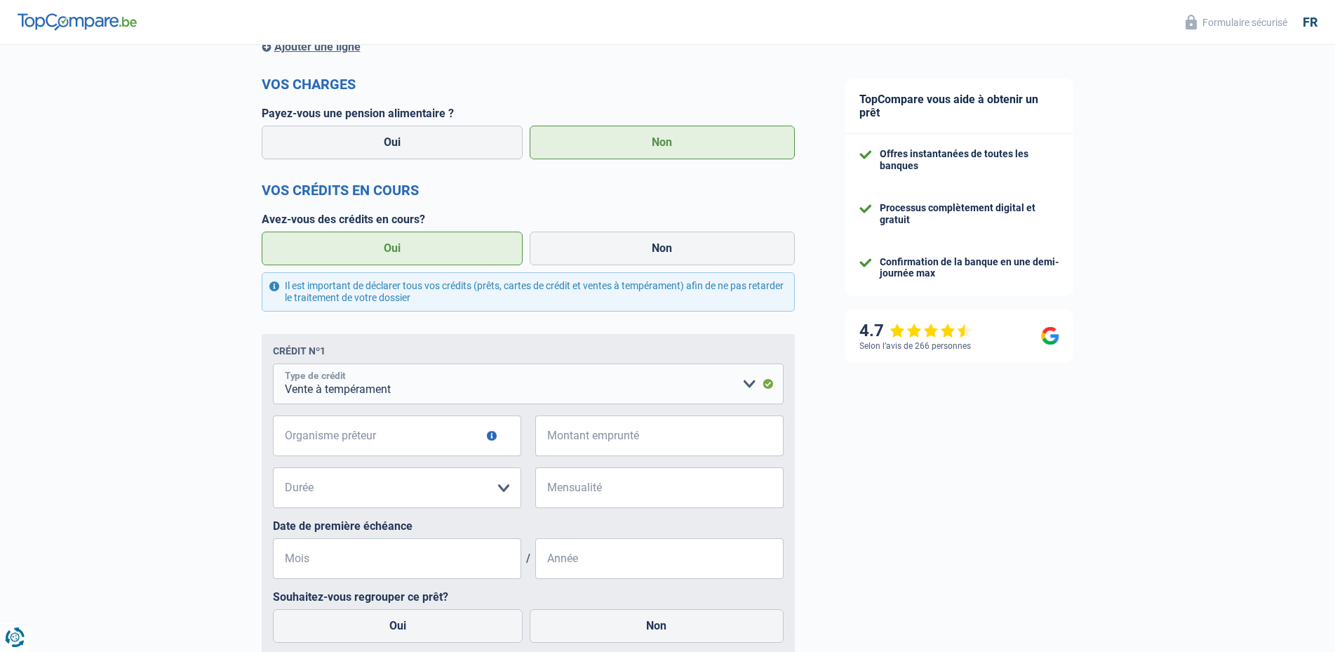
select select "personalLoan"
click option "Prêt à tempérament" at bounding box center [0, 0] width 0 height 0
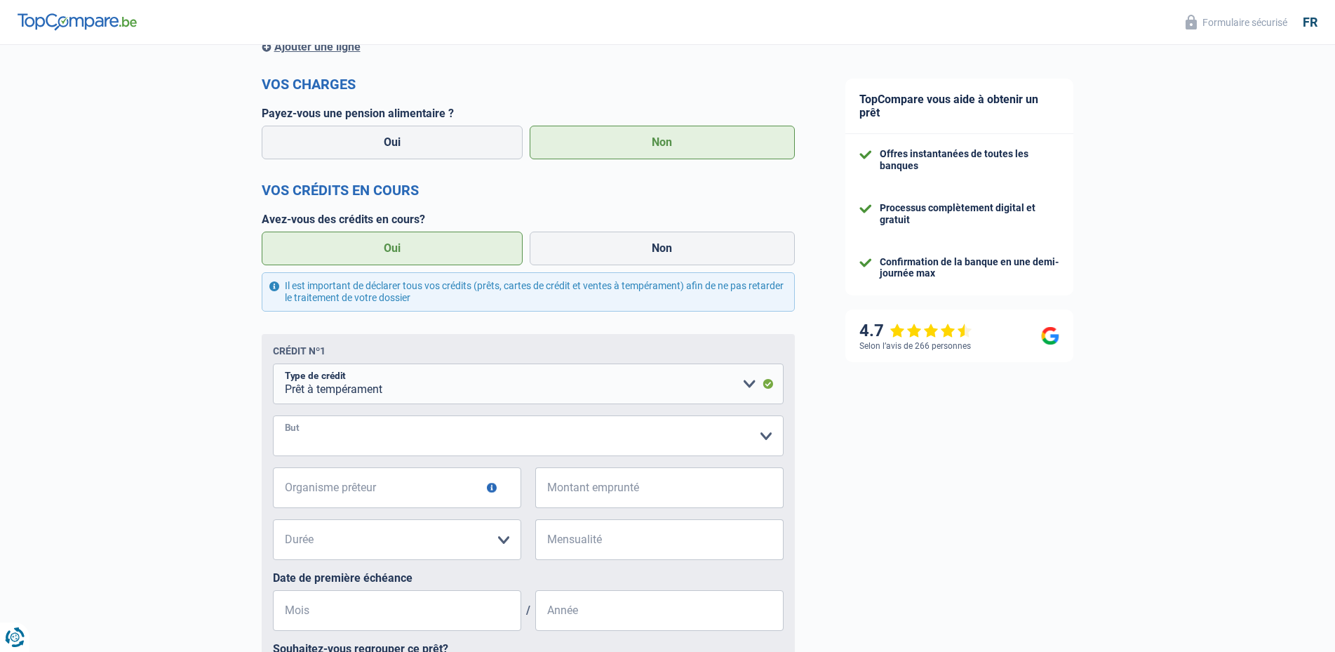
select select "homeFurnishingOrRelocation"
click option "Confort maison: meubles, textile, peinture, électroménager, outillage non-profe…" at bounding box center [0, 0] width 0 height 0
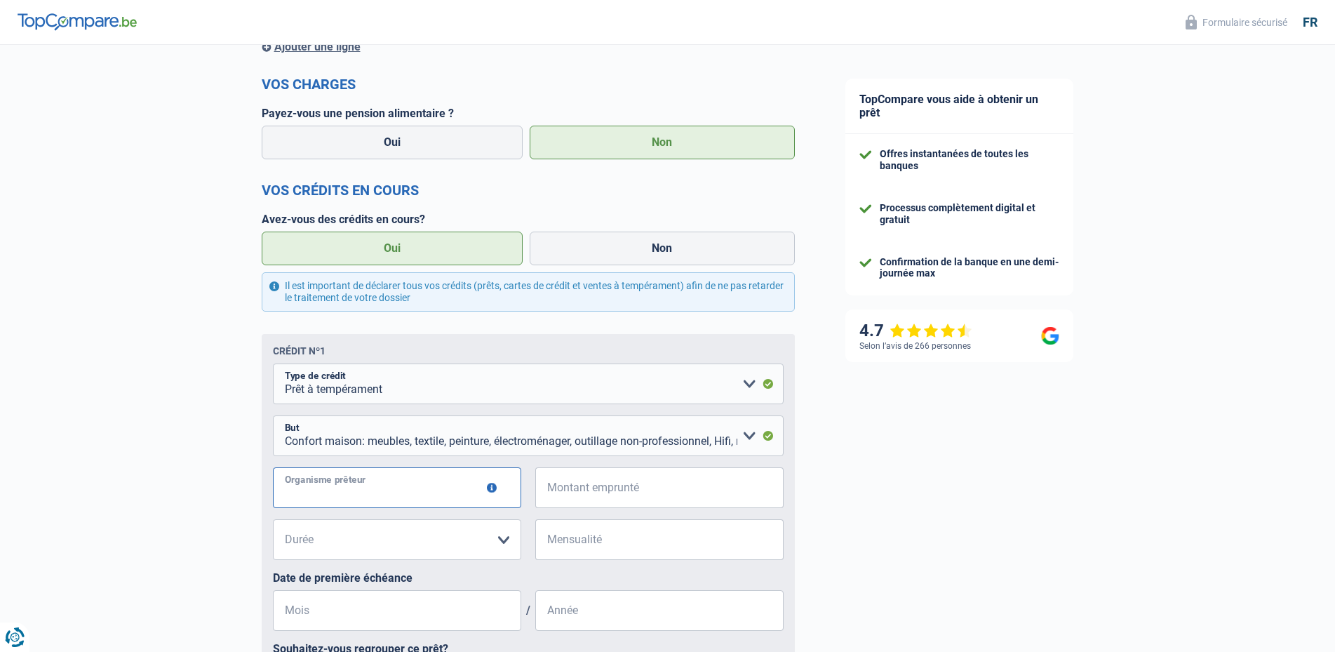
click at [346, 496] on input "Organisme prêteur" at bounding box center [397, 487] width 248 height 41
type input "elantis"
type input "20.000"
click at [273, 519] on select "12 mois 18 mois 24 mois 30 mois 36 mois 42 mois 48 mois 60 mois 72 mois 84 mois…" at bounding box center [397, 539] width 248 height 41
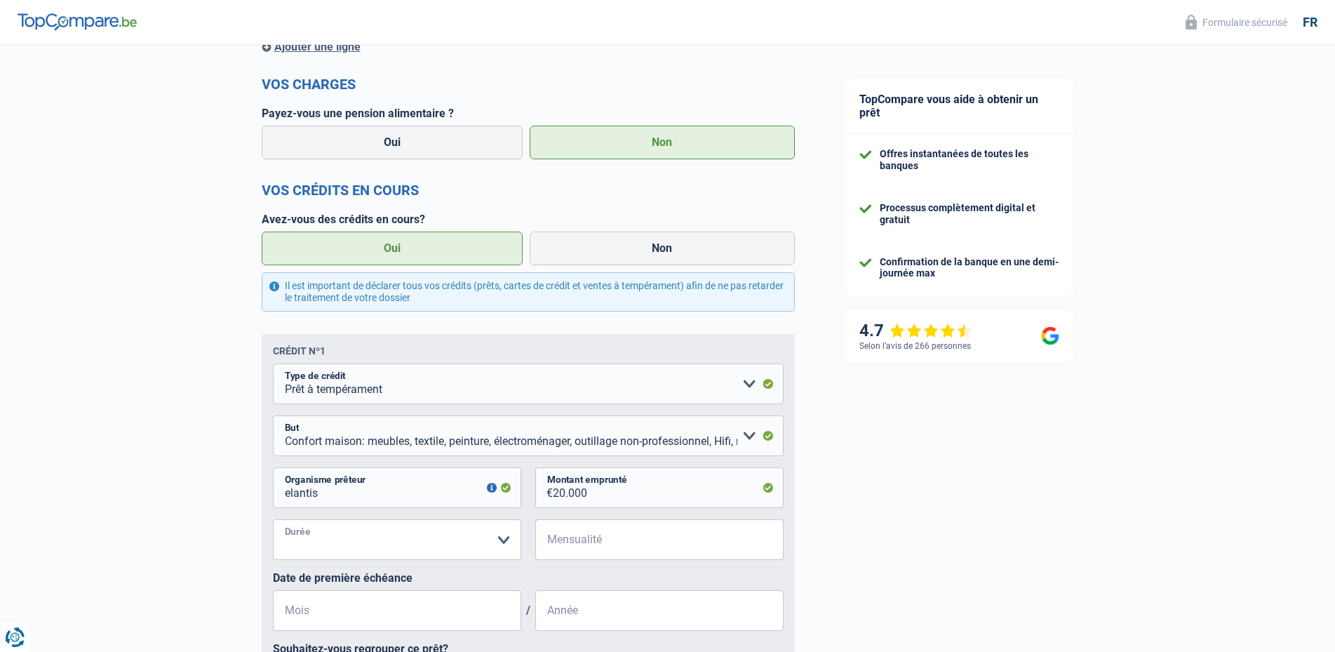
select select "84"
click option "84 mois" at bounding box center [0, 0] width 0 height 0
click at [562, 537] on input "Mensualité" at bounding box center [668, 539] width 231 height 41
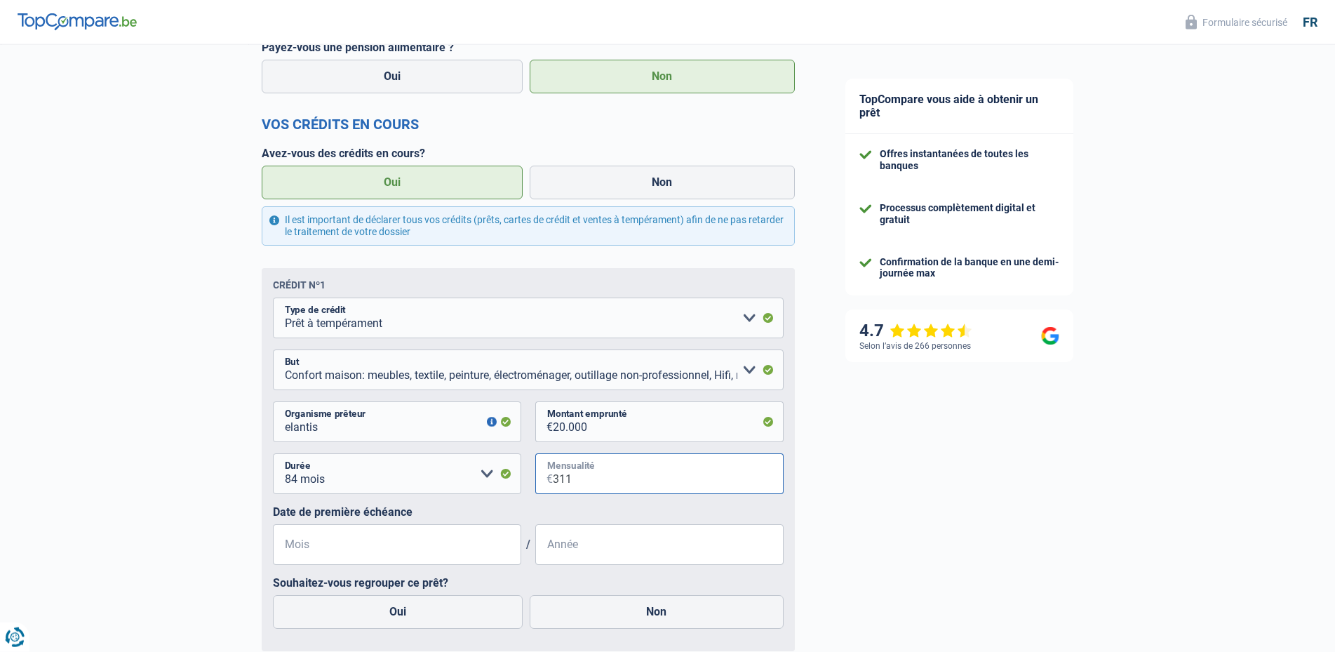
scroll to position [644, 0]
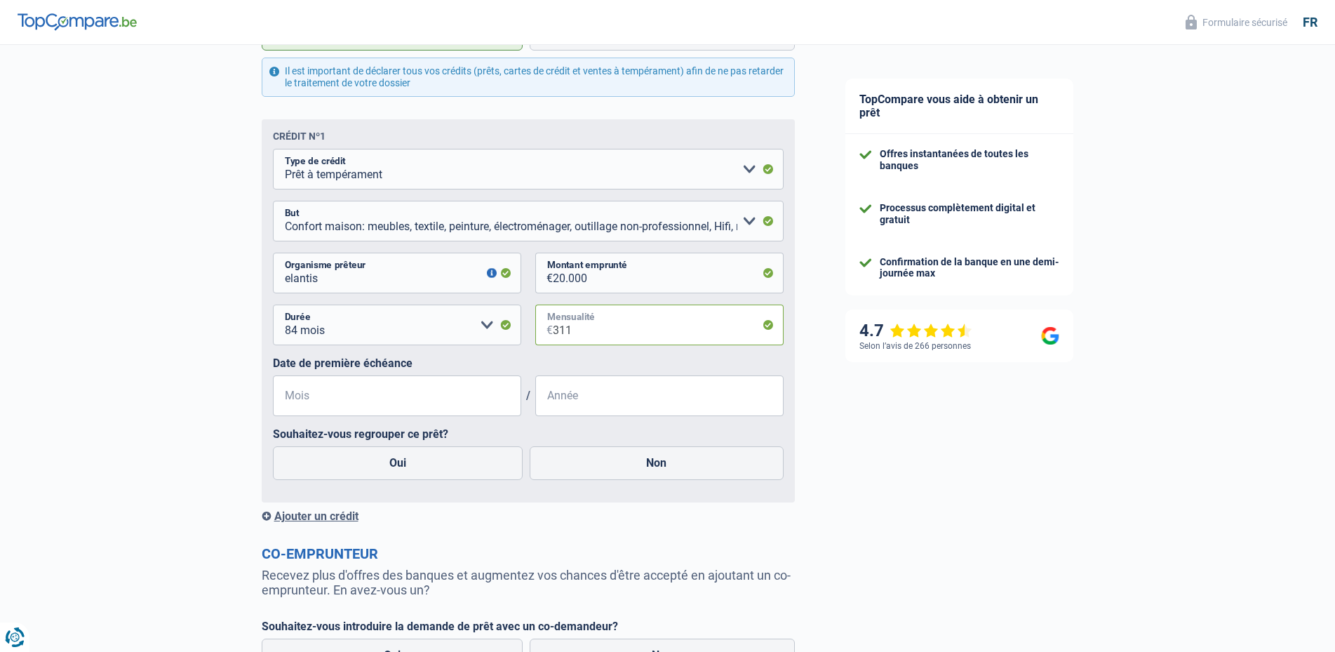
type input "311"
click at [297, 404] on input "Mois" at bounding box center [397, 395] width 248 height 41
type input "08"
type input "2025"
click at [390, 471] on label "Oui" at bounding box center [398, 463] width 250 height 34
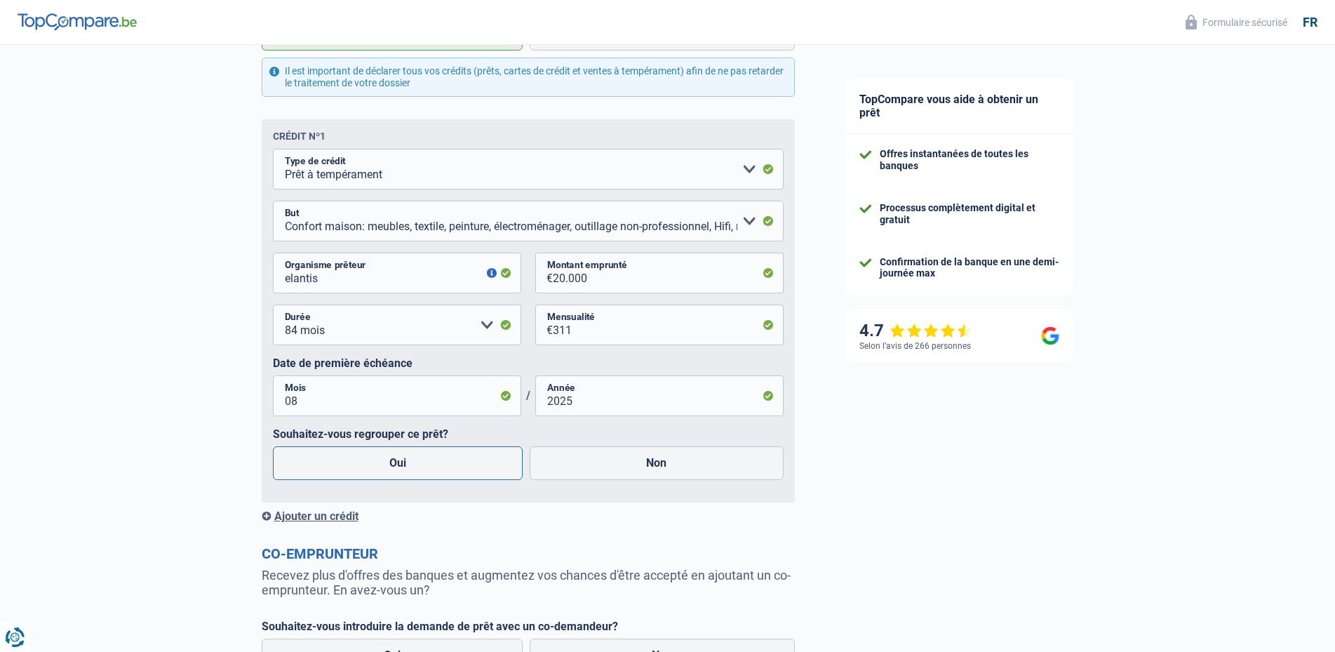
click at [390, 471] on input "Oui" at bounding box center [398, 463] width 250 height 34
radio input "true"
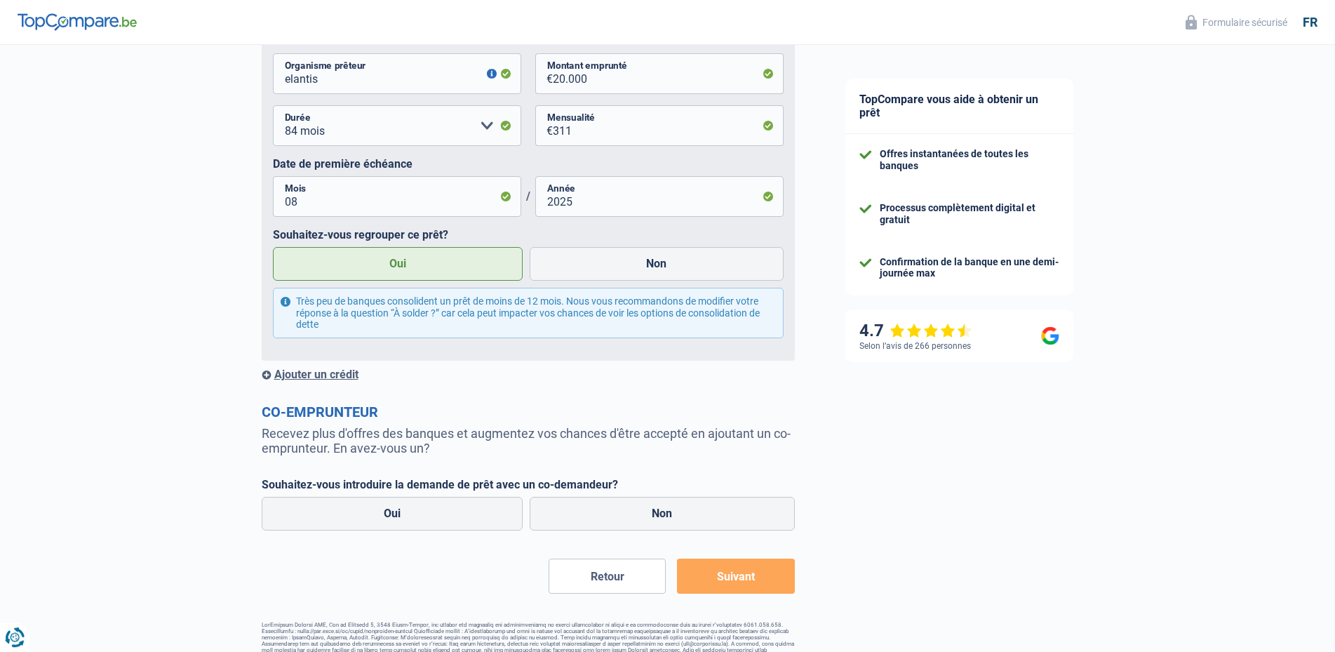
scroll to position [858, 0]
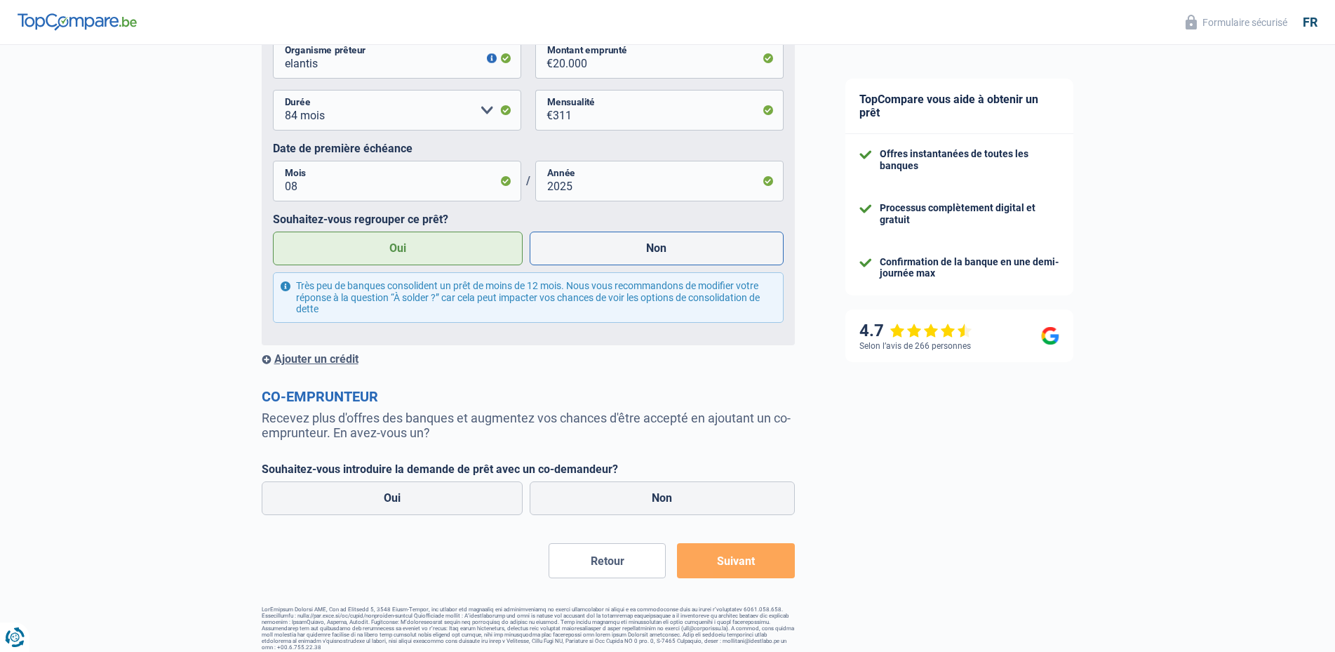
click at [661, 250] on label "Non" at bounding box center [657, 248] width 254 height 34
click at [661, 250] on input "Non" at bounding box center [657, 248] width 254 height 34
radio input "true"
radio input "false"
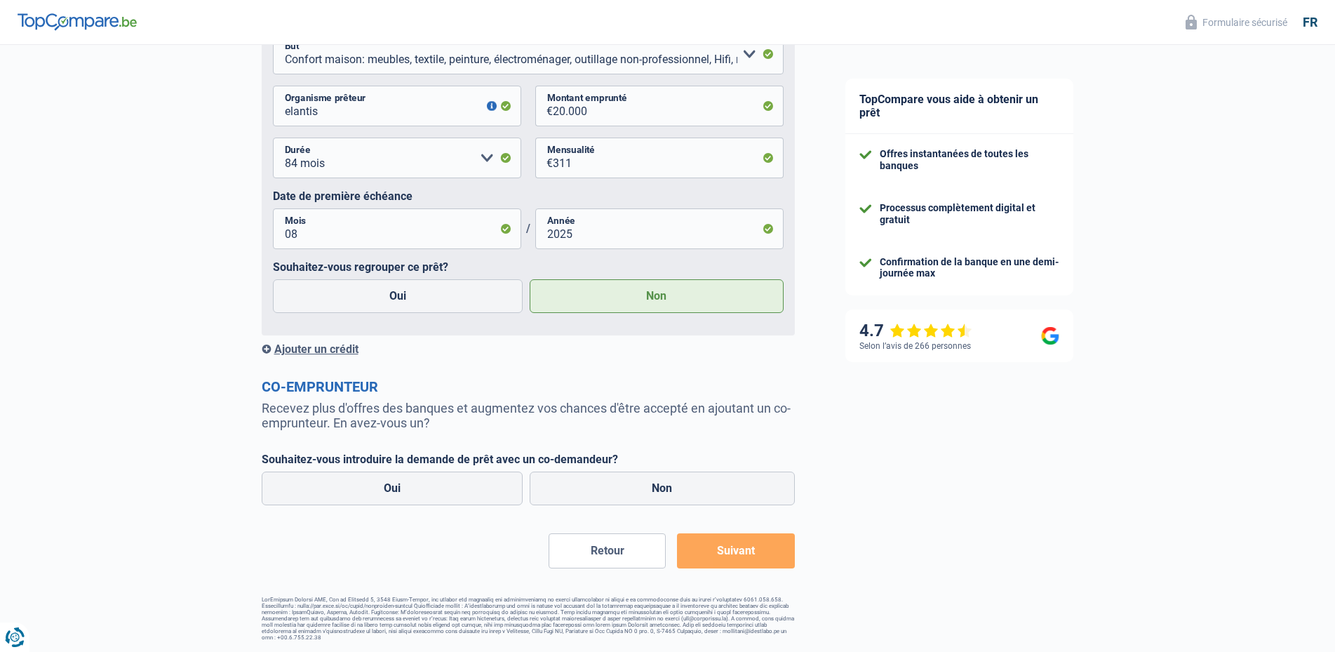
scroll to position [814, 0]
drag, startPoint x: 670, startPoint y: 485, endPoint x: 668, endPoint y: 476, distance: 9.2
click at [671, 485] on label "Non" at bounding box center [662, 488] width 265 height 34
click at [671, 485] on input "Non" at bounding box center [662, 488] width 265 height 34
radio input "true"
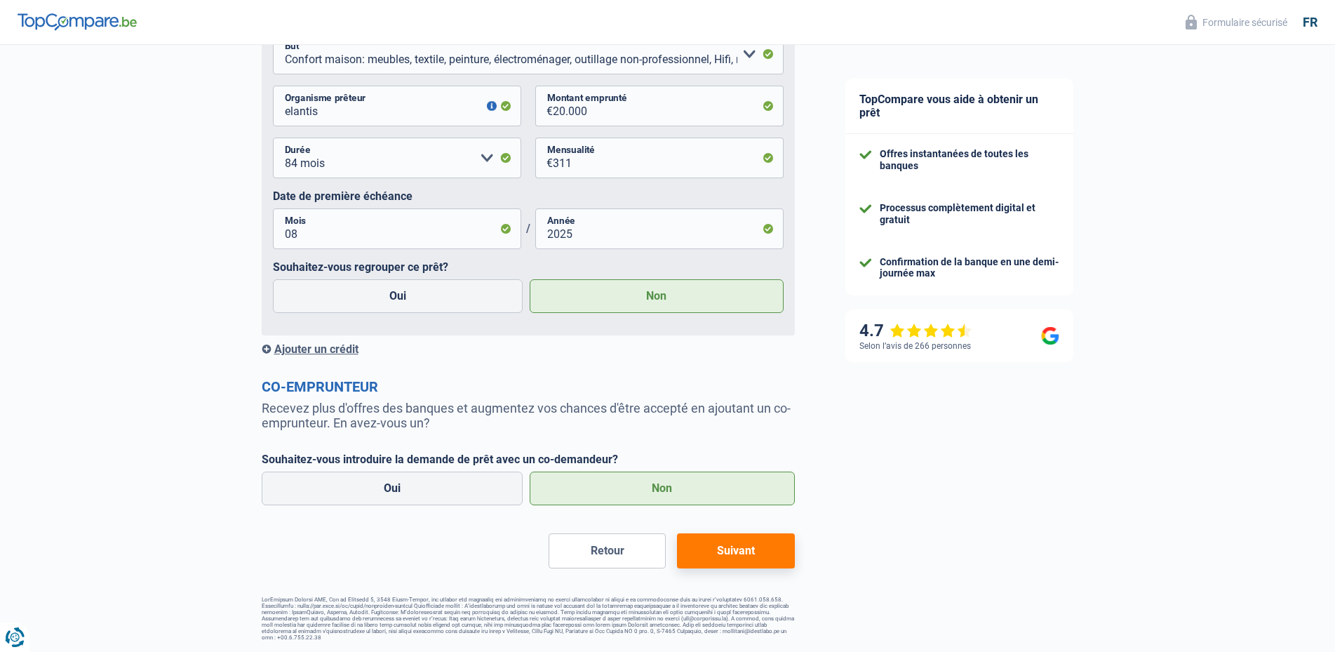
click at [736, 548] on button "Suivant" at bounding box center [735, 550] width 117 height 35
select select "car"
select select "42"
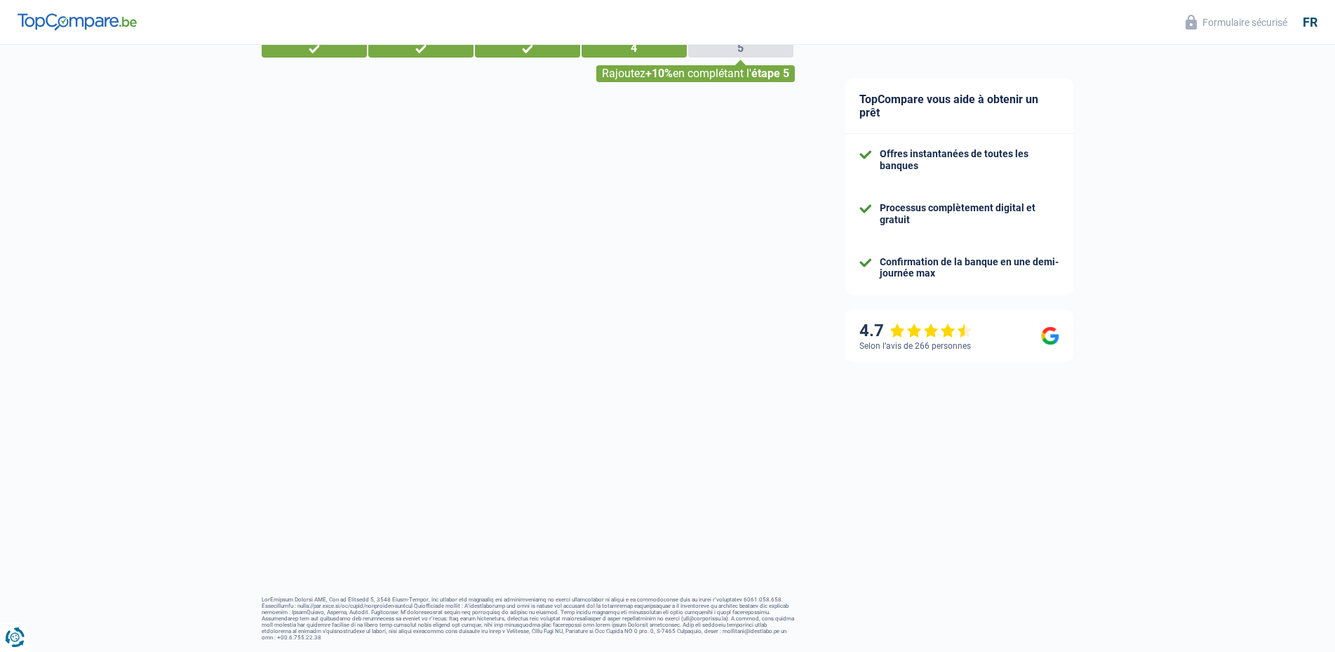
scroll to position [53, 0]
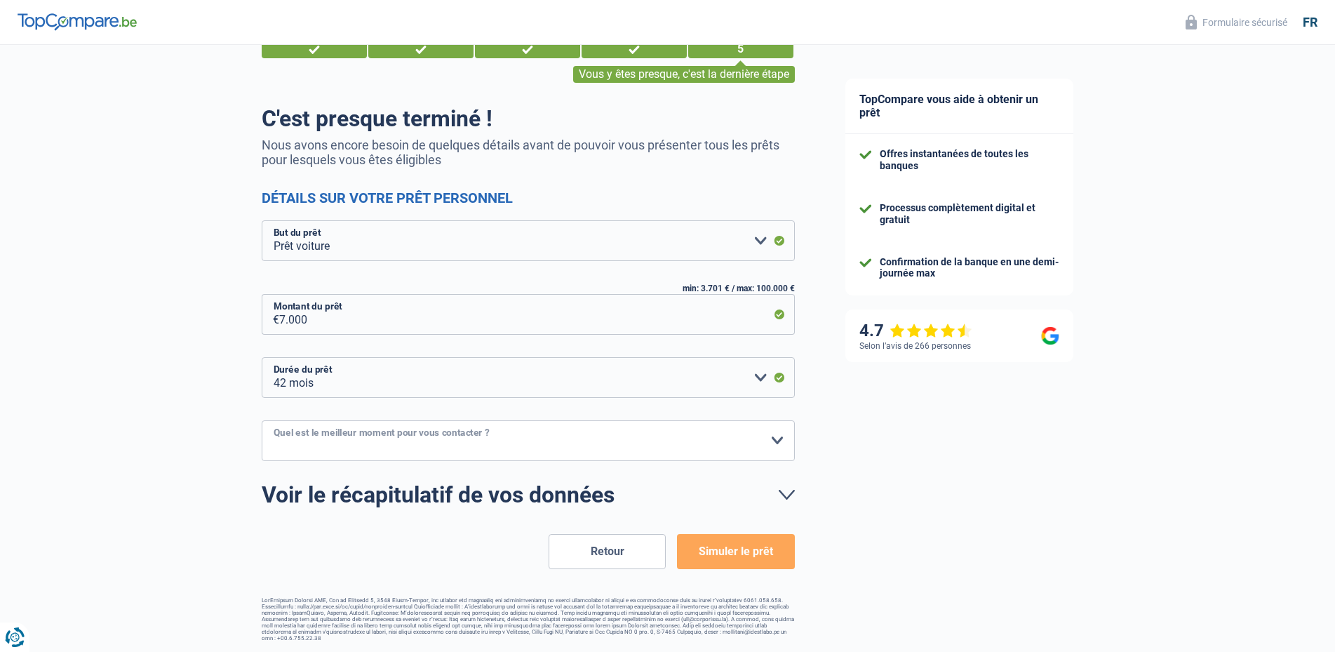
click at [262, 420] on select "10h-12h 12h-14h 14h-16h 16h-18h Veuillez sélectionner une option" at bounding box center [528, 440] width 533 height 41
select select "16-18"
click option "16h-18h" at bounding box center [0, 0] width 0 height 0
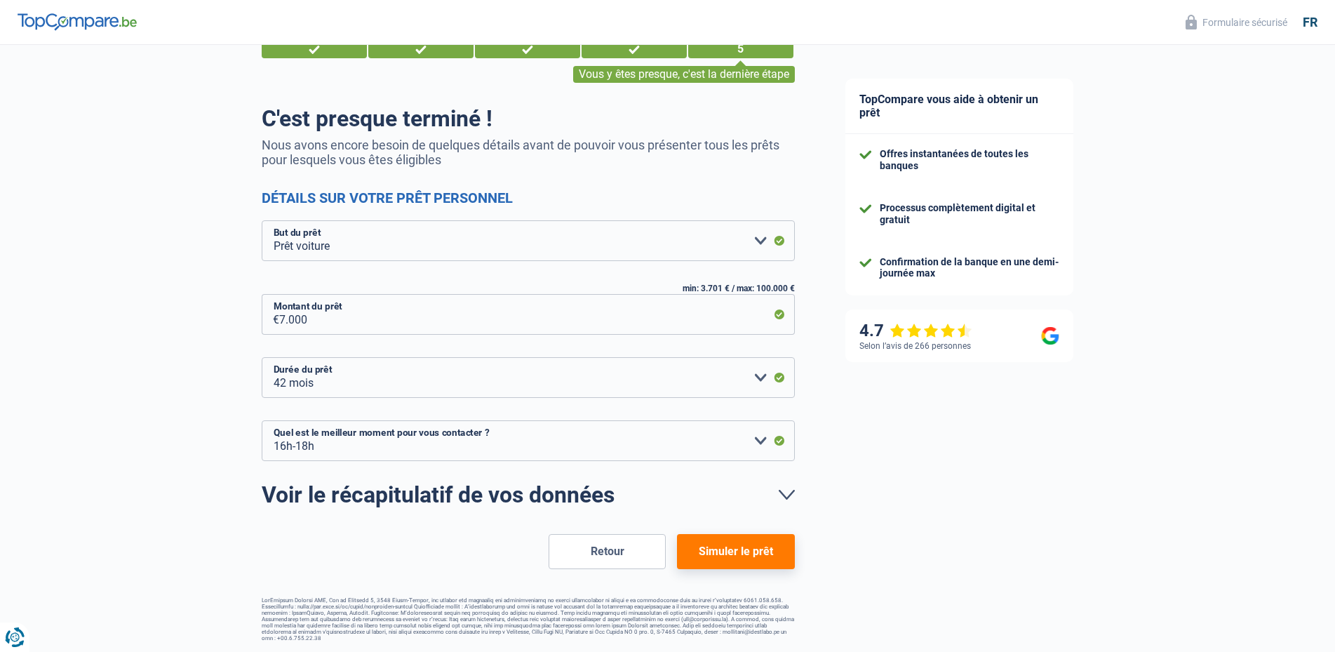
click at [736, 546] on button "Simuler le prêt" at bounding box center [735, 551] width 117 height 35
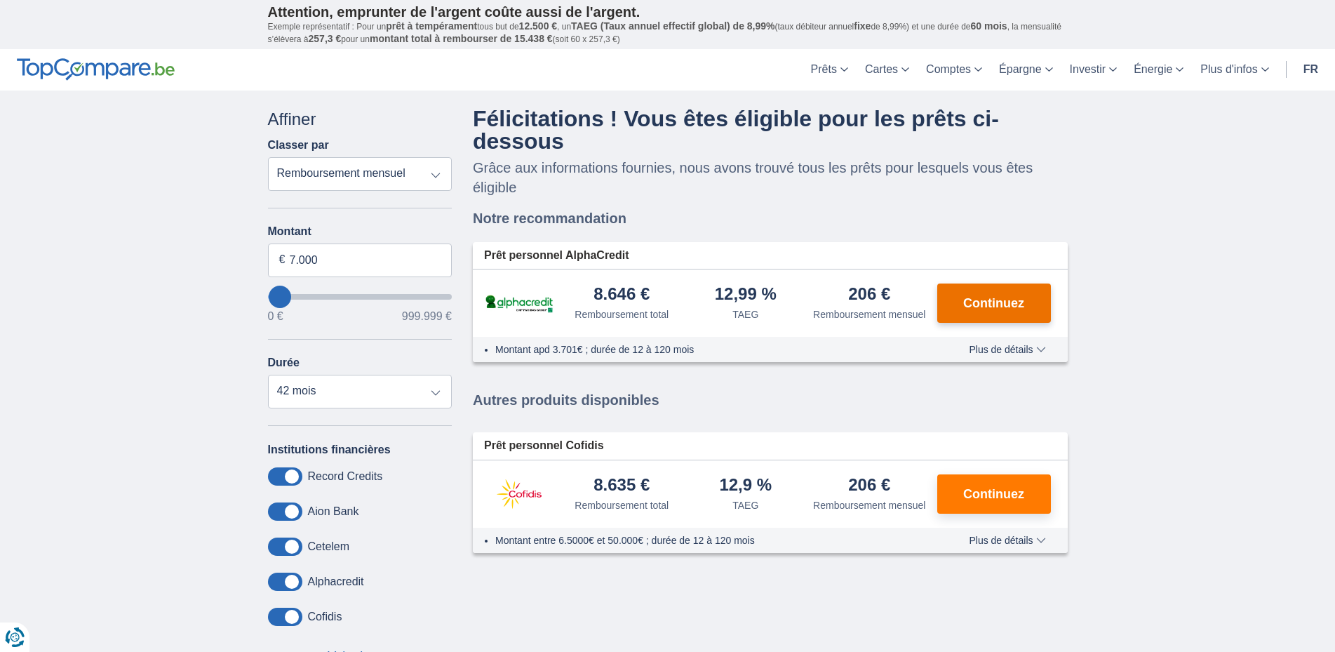
click at [1004, 300] on span "Continuez" at bounding box center [993, 303] width 61 height 13
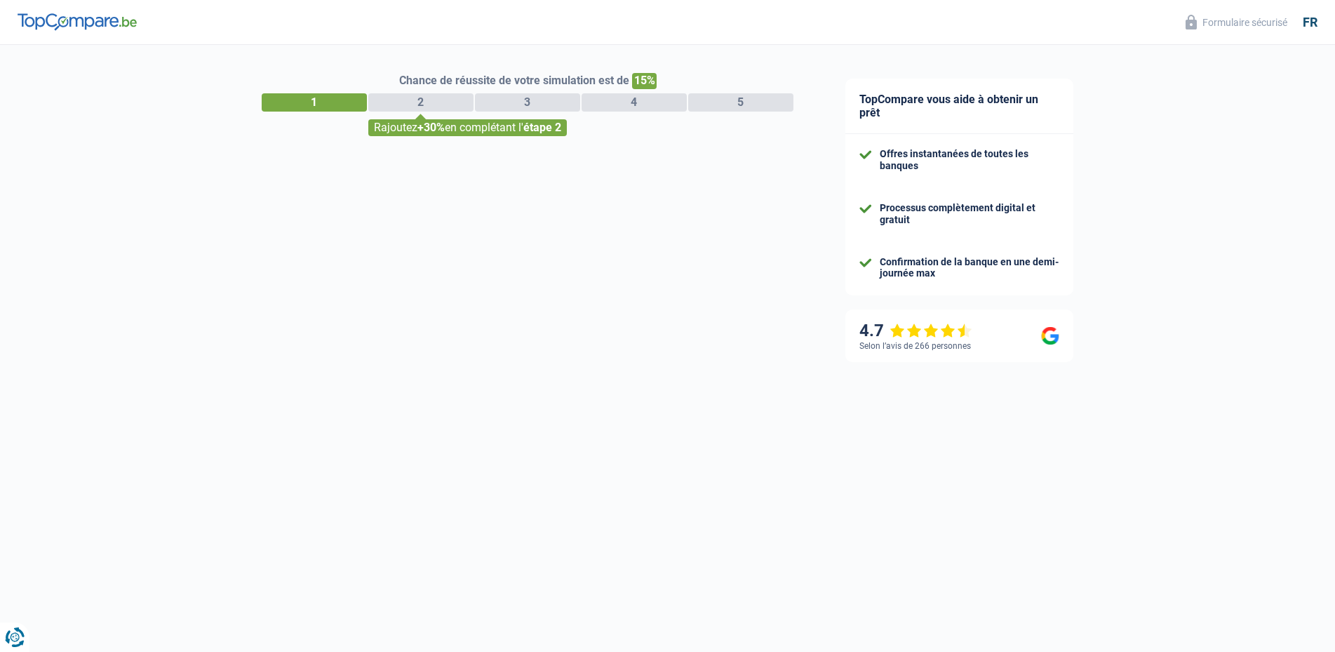
select select "retired"
select select "BE"
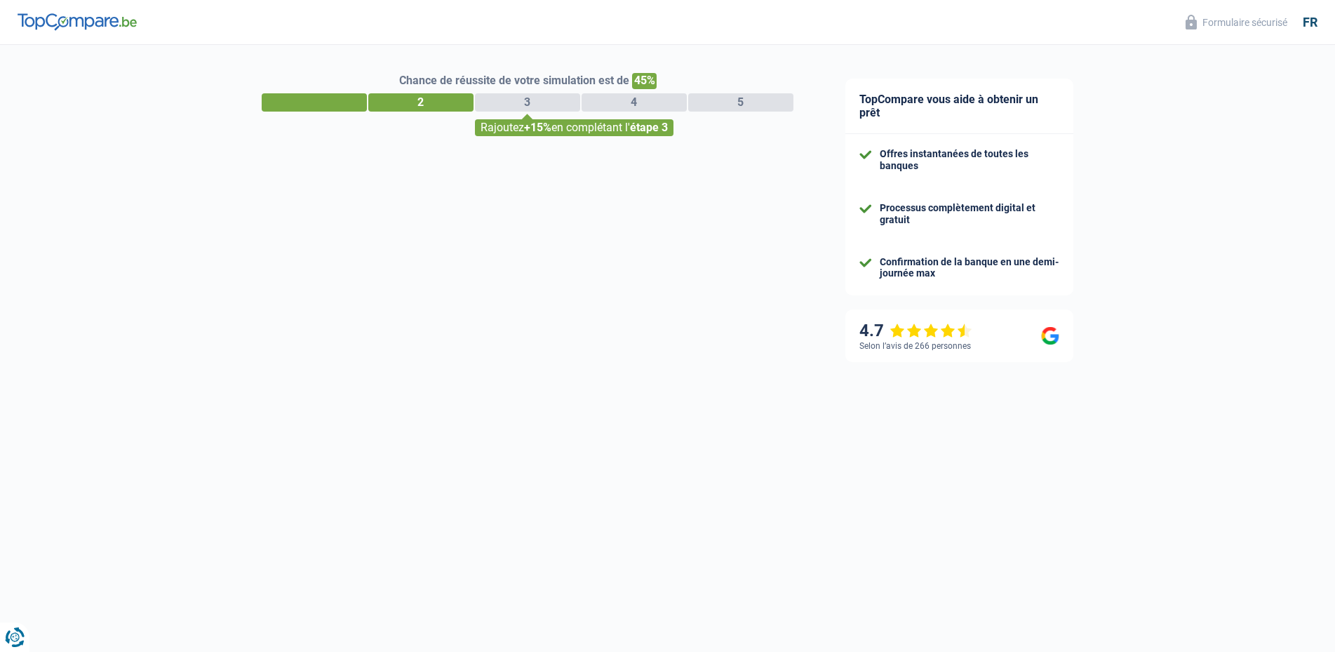
select select "32"
